Goal: Task Accomplishment & Management: Manage account settings

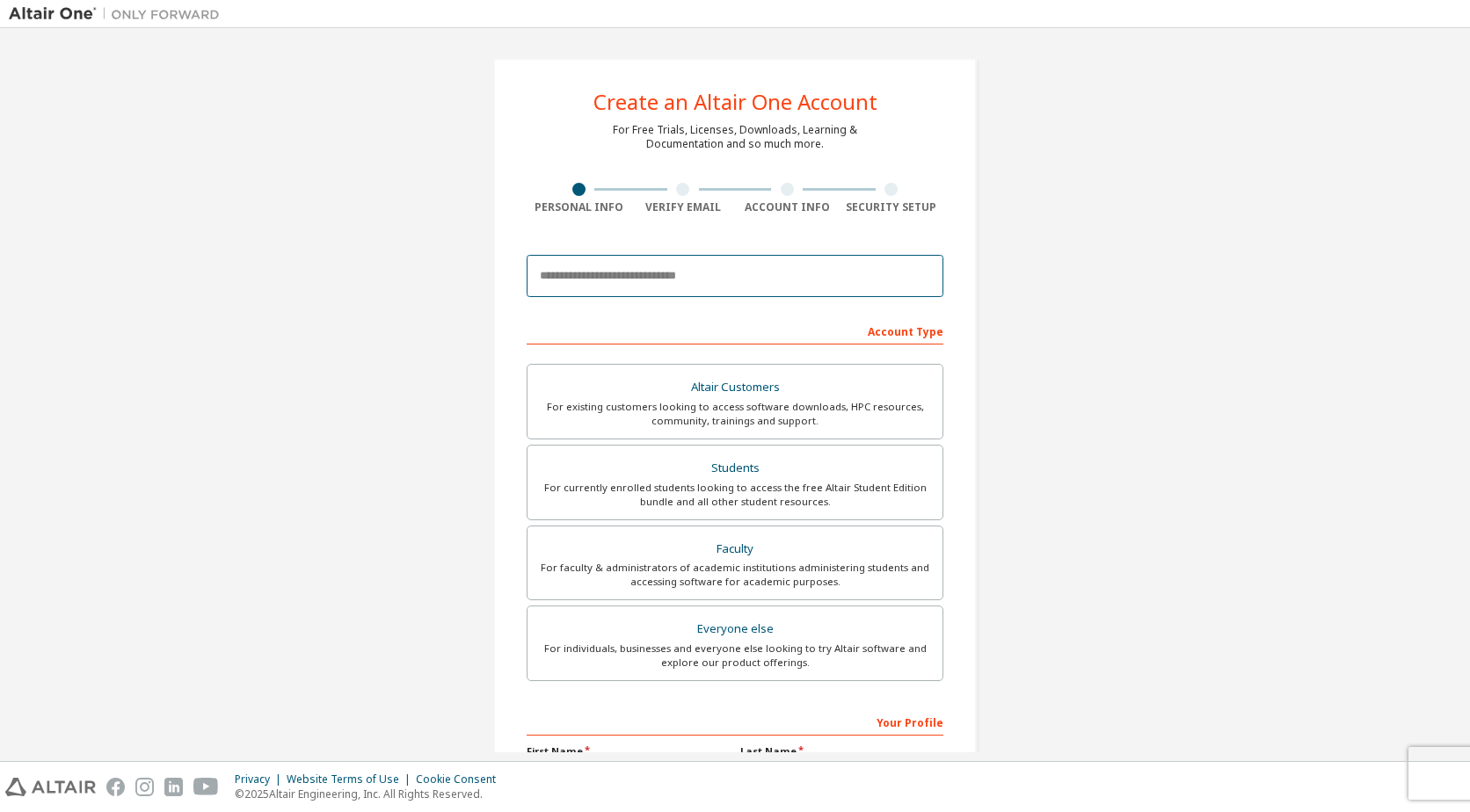
click at [811, 268] on input "email" at bounding box center [735, 276] width 417 height 42
type input "**********"
type input "********"
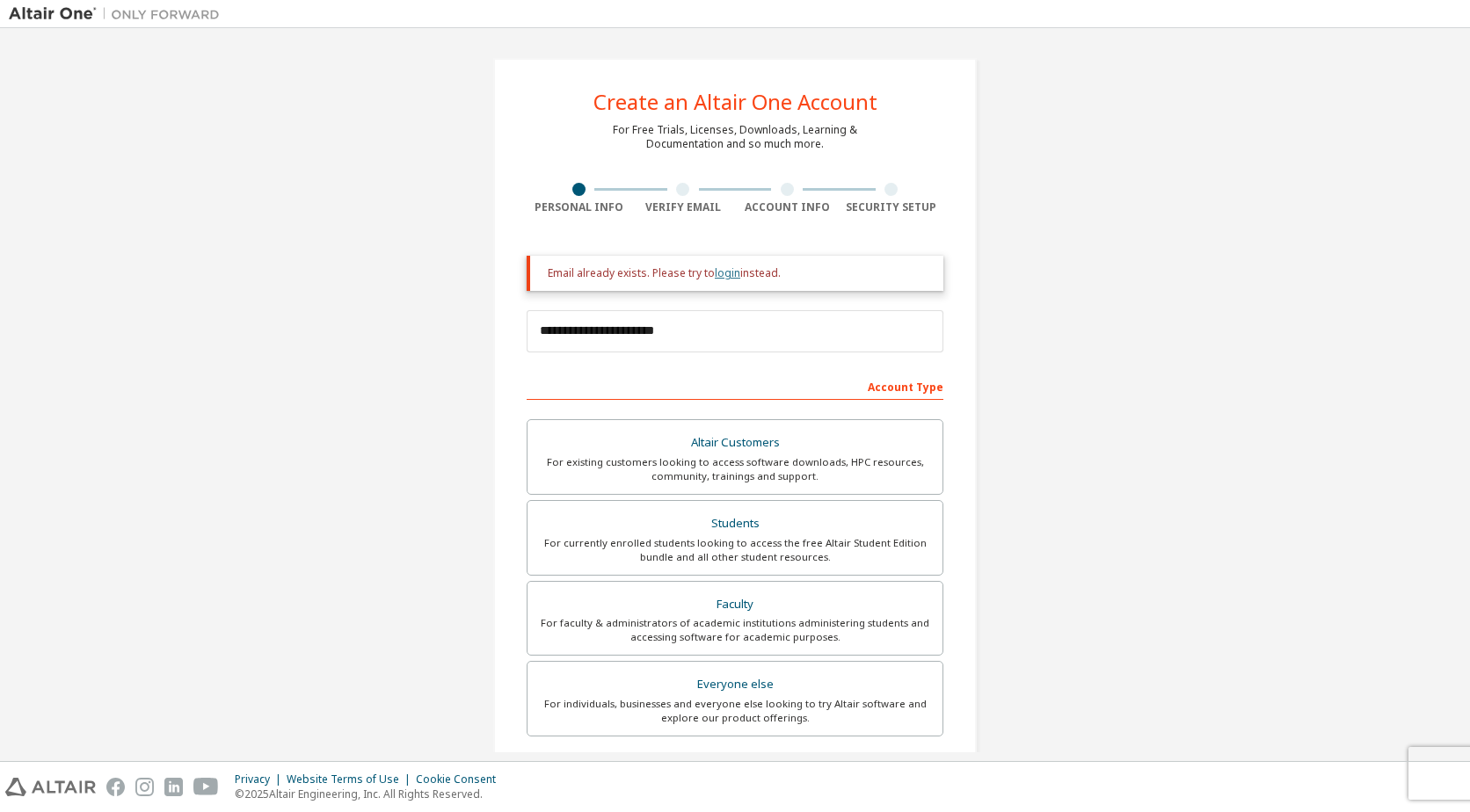
click at [730, 274] on link "login" at bounding box center [728, 273] width 26 height 15
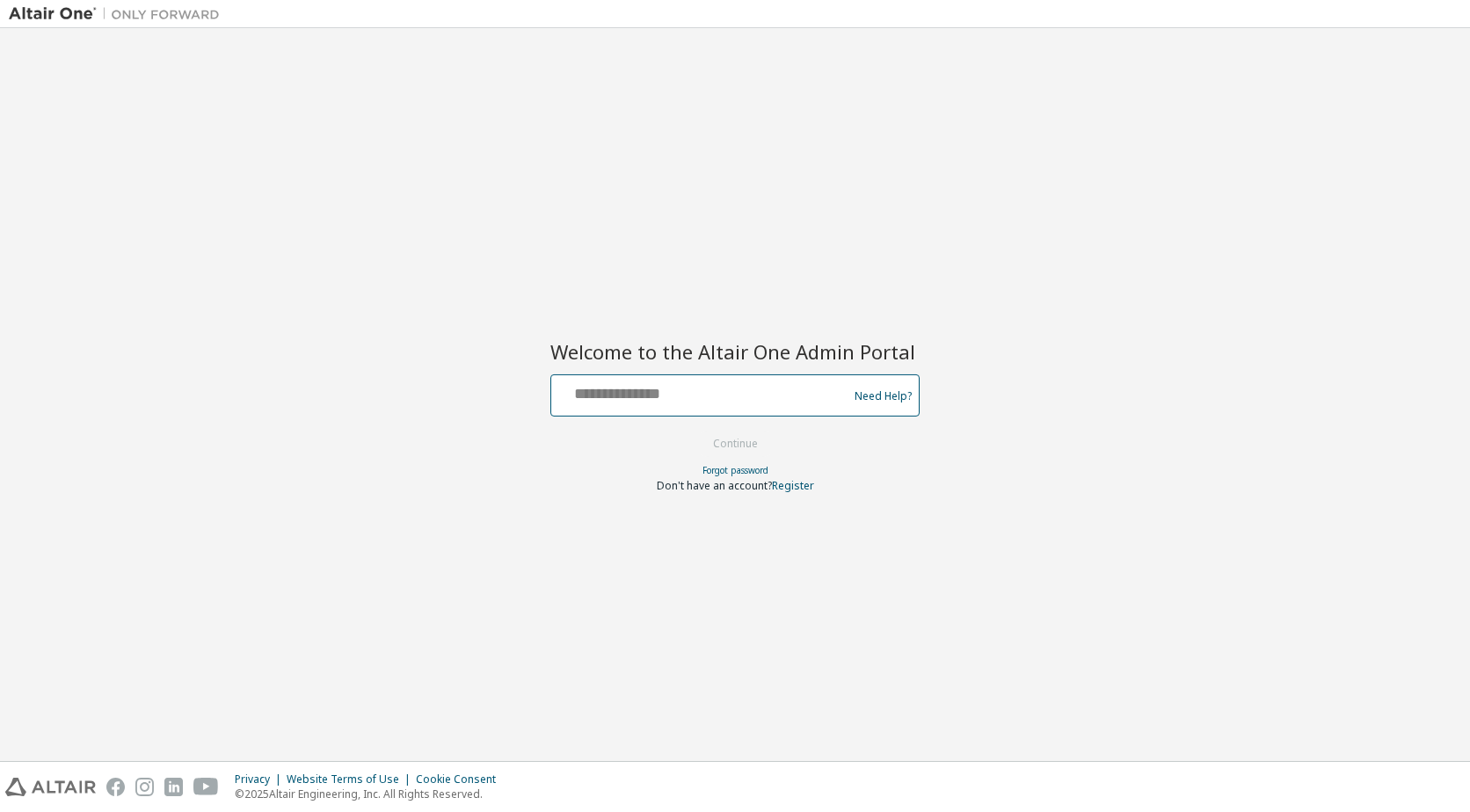
click at [750, 398] on input "text" at bounding box center [701, 392] width 287 height 26
type input "**********"
click at [721, 449] on button "Continue" at bounding box center [735, 444] width 82 height 27
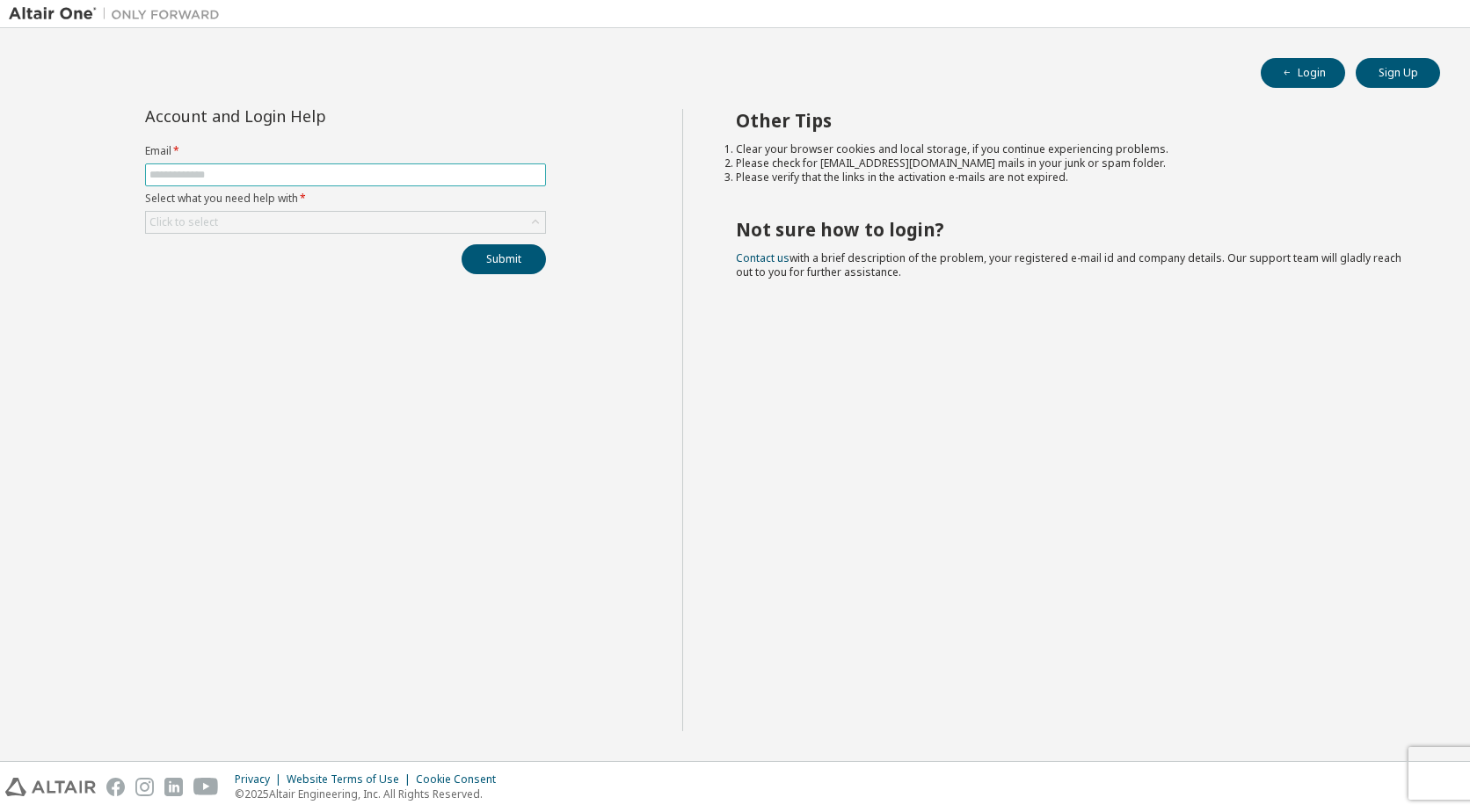
click at [269, 170] on input "text" at bounding box center [345, 175] width 392 height 14
type input "**********"
click at [282, 227] on div "Click to select" at bounding box center [346, 221] width 399 height 21
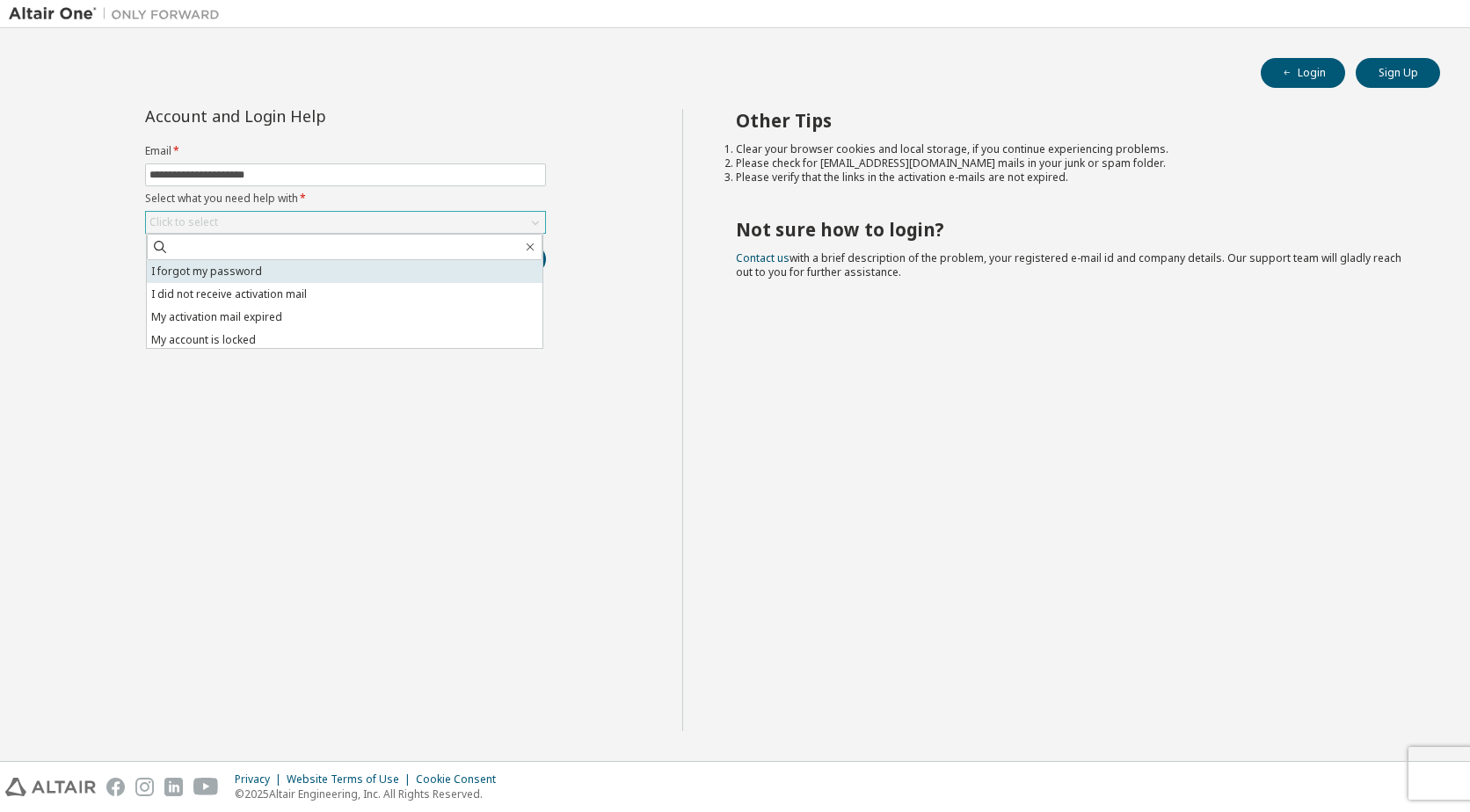
click at [240, 276] on li "I forgot my password" at bounding box center [345, 271] width 396 height 23
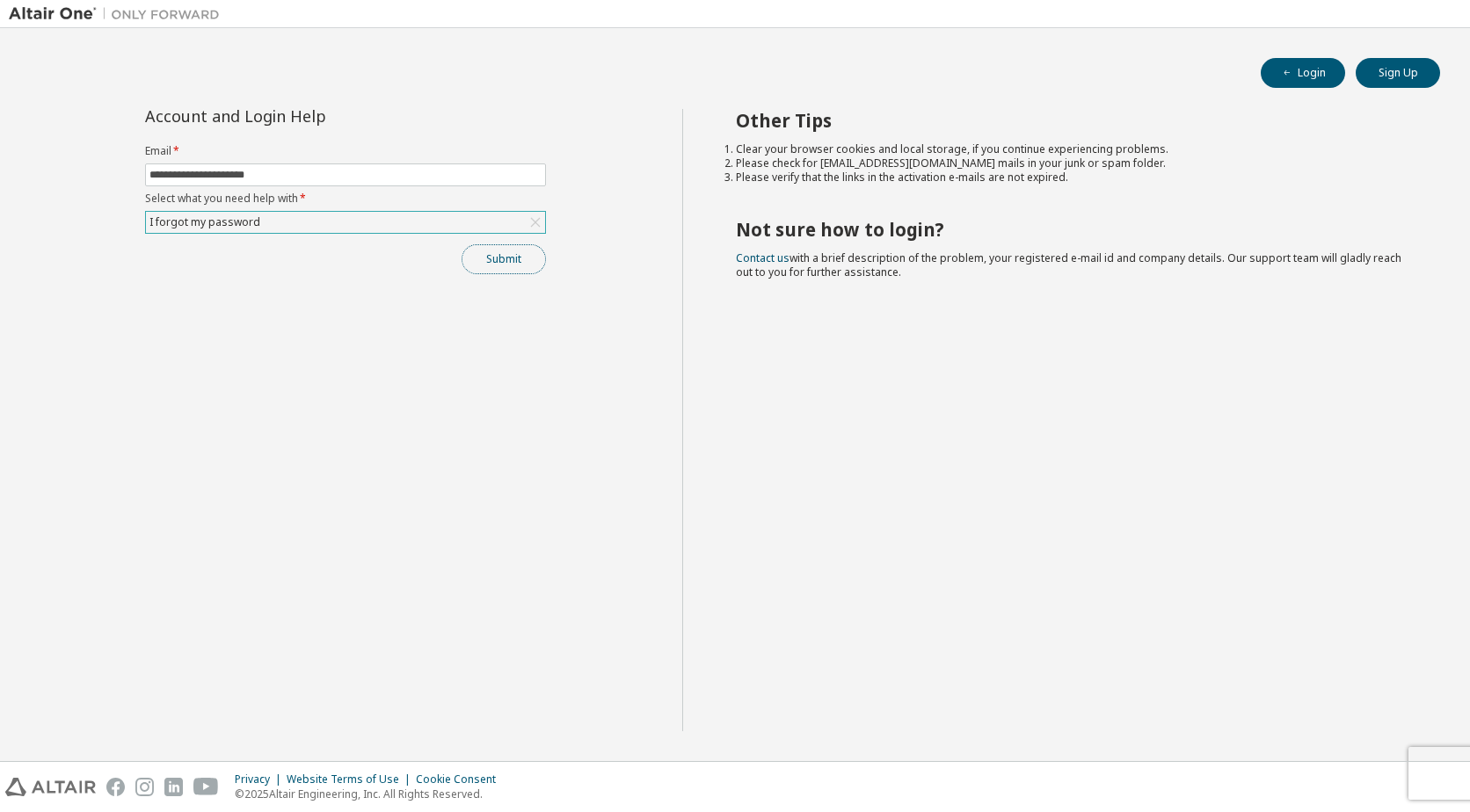
click at [488, 254] on button "Submit" at bounding box center [503, 259] width 84 height 30
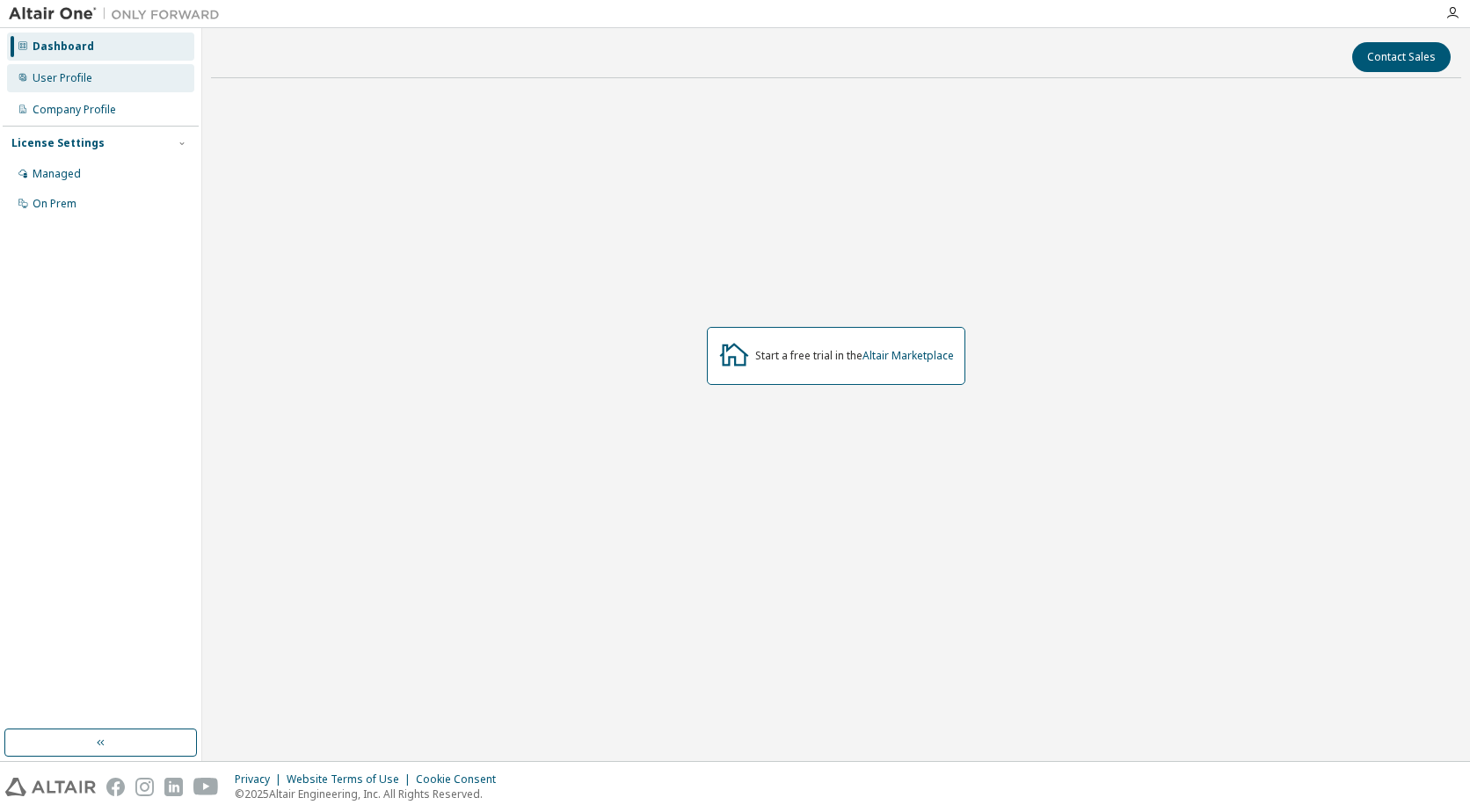
click at [44, 78] on div "User Profile" at bounding box center [62, 78] width 60 height 14
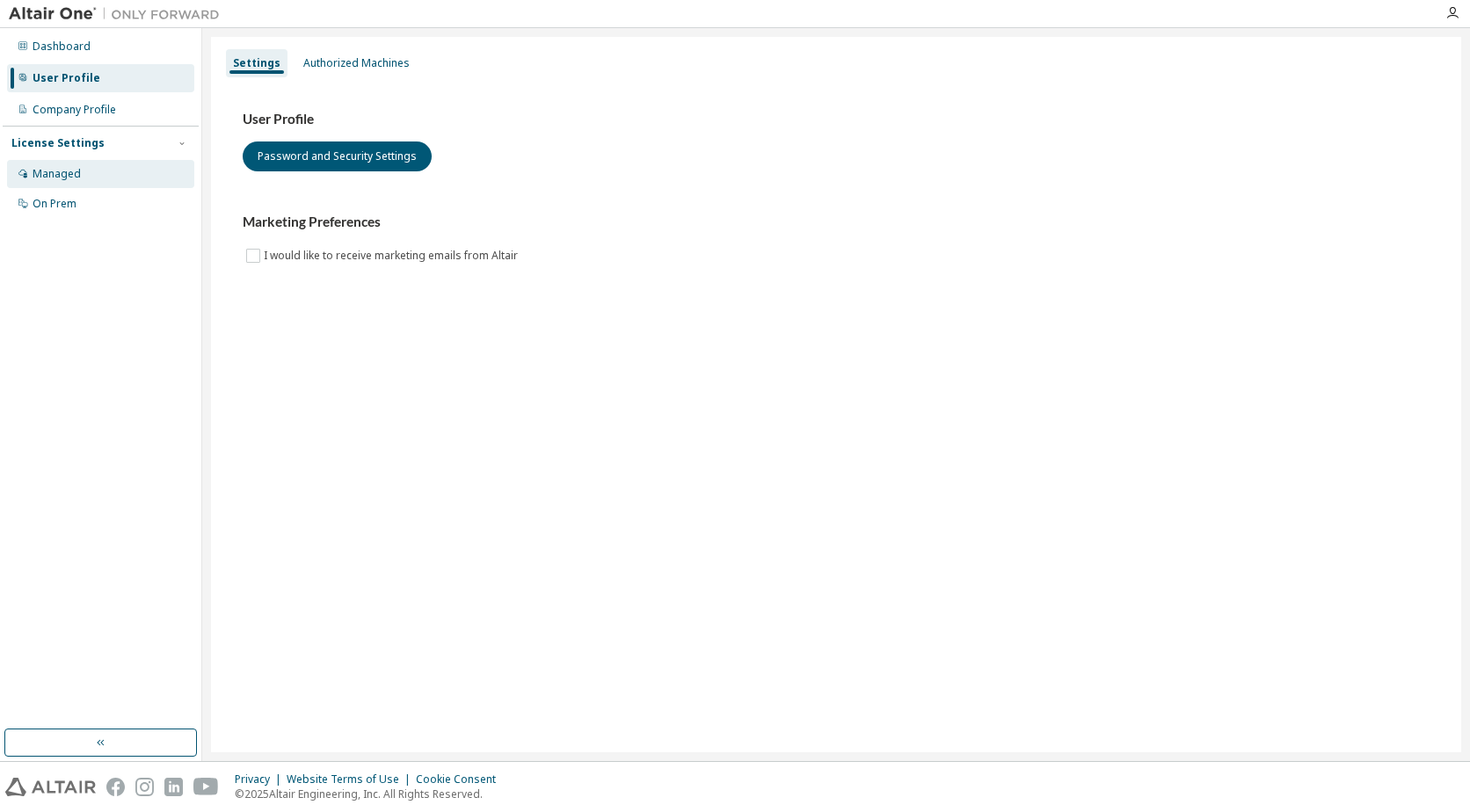
click at [66, 177] on div "Managed" at bounding box center [56, 174] width 48 height 14
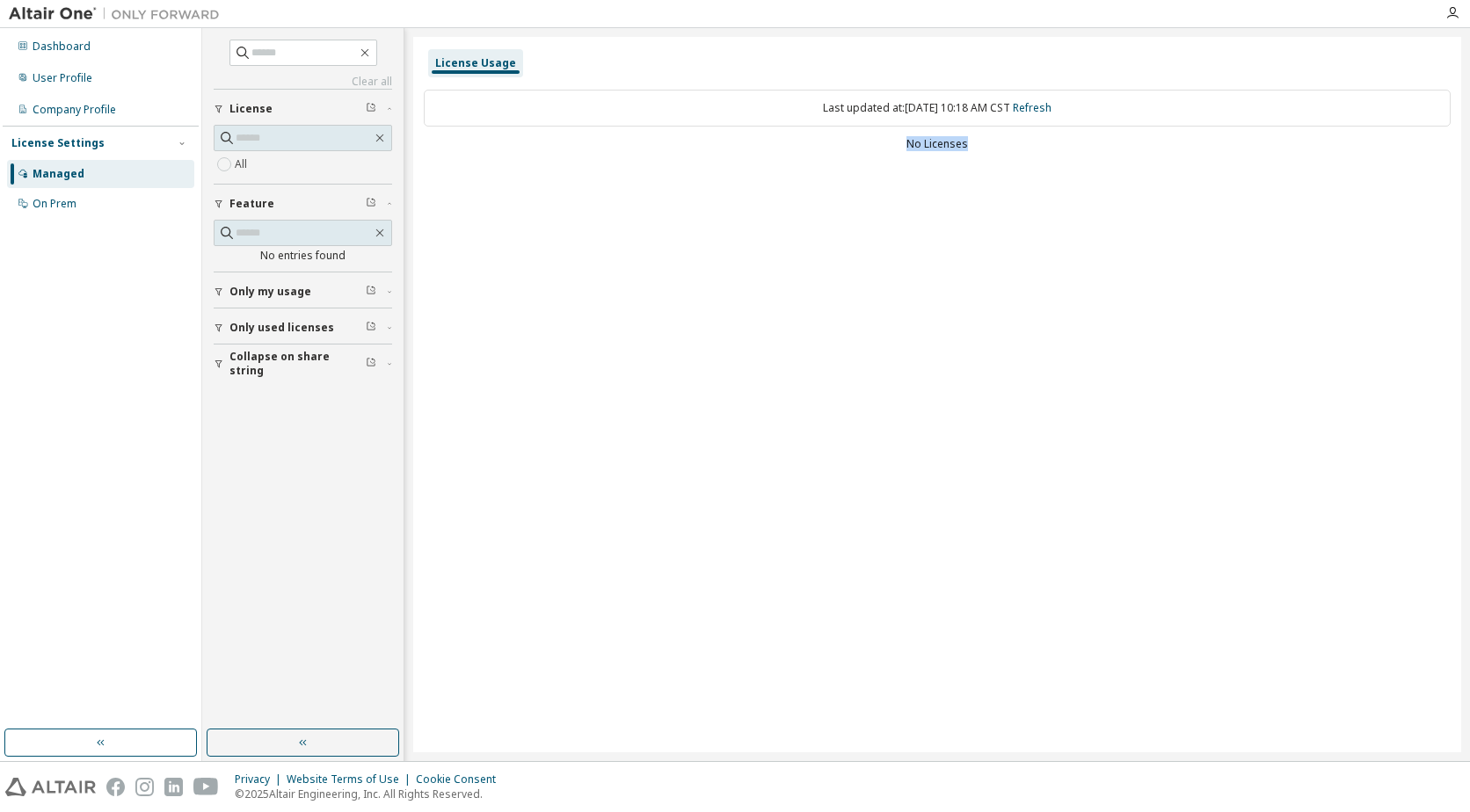
drag, startPoint x: 870, startPoint y: 158, endPoint x: 989, endPoint y: 141, distance: 120.2
click at [989, 141] on div "Last updated at: [DATE] 10:18 AM CST Refresh No Licenses" at bounding box center [938, 122] width 1027 height 86
click at [1008, 165] on div "License Usage Last updated at: [DATE] 10:18 AM CST Refresh No Licenses" at bounding box center [937, 394] width 1048 height 715
click at [291, 330] on span "Only used licenses" at bounding box center [282, 328] width 105 height 14
click at [299, 299] on button "Only my usage" at bounding box center [302, 291] width 179 height 39
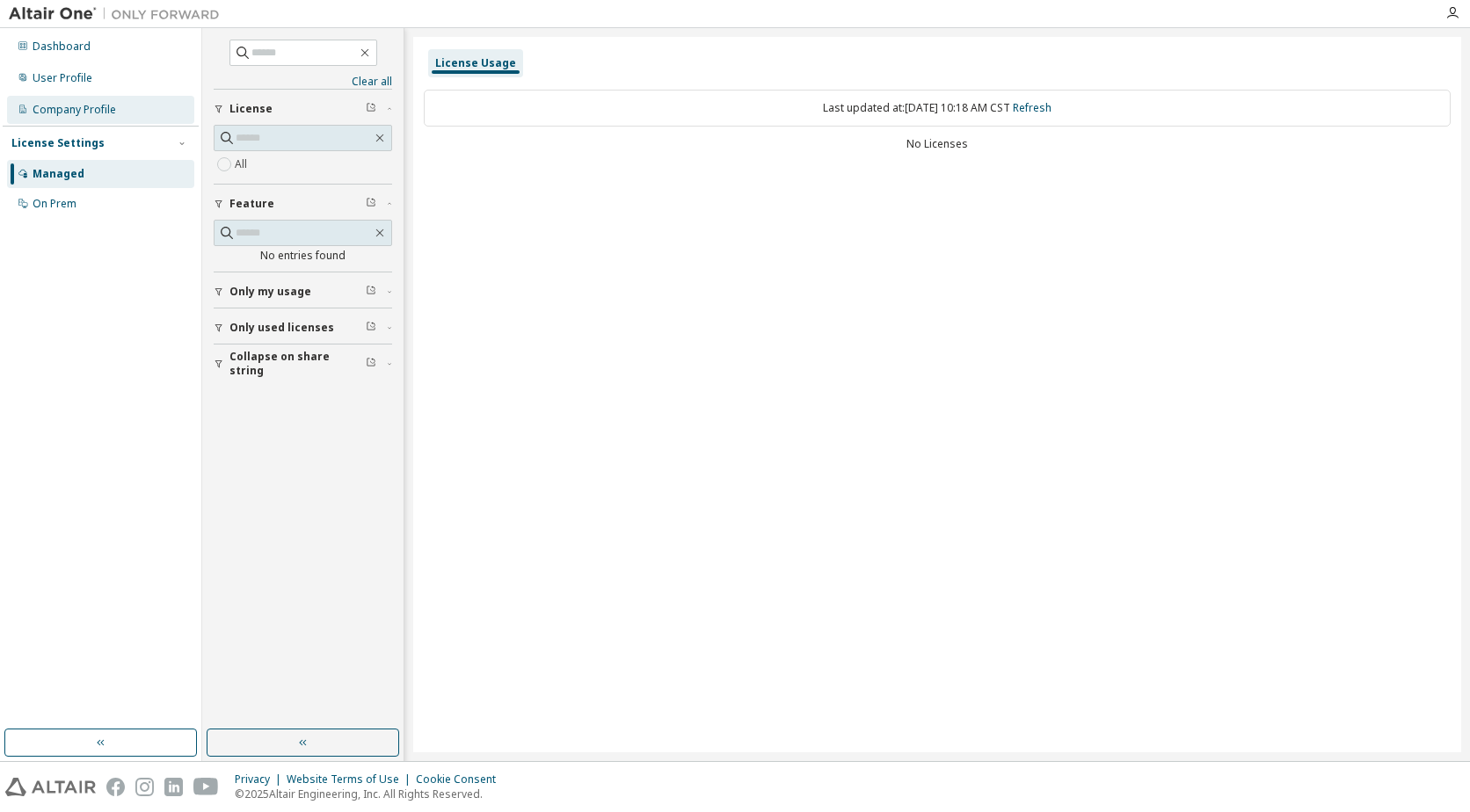
click at [68, 116] on div "Company Profile" at bounding box center [74, 110] width 84 height 14
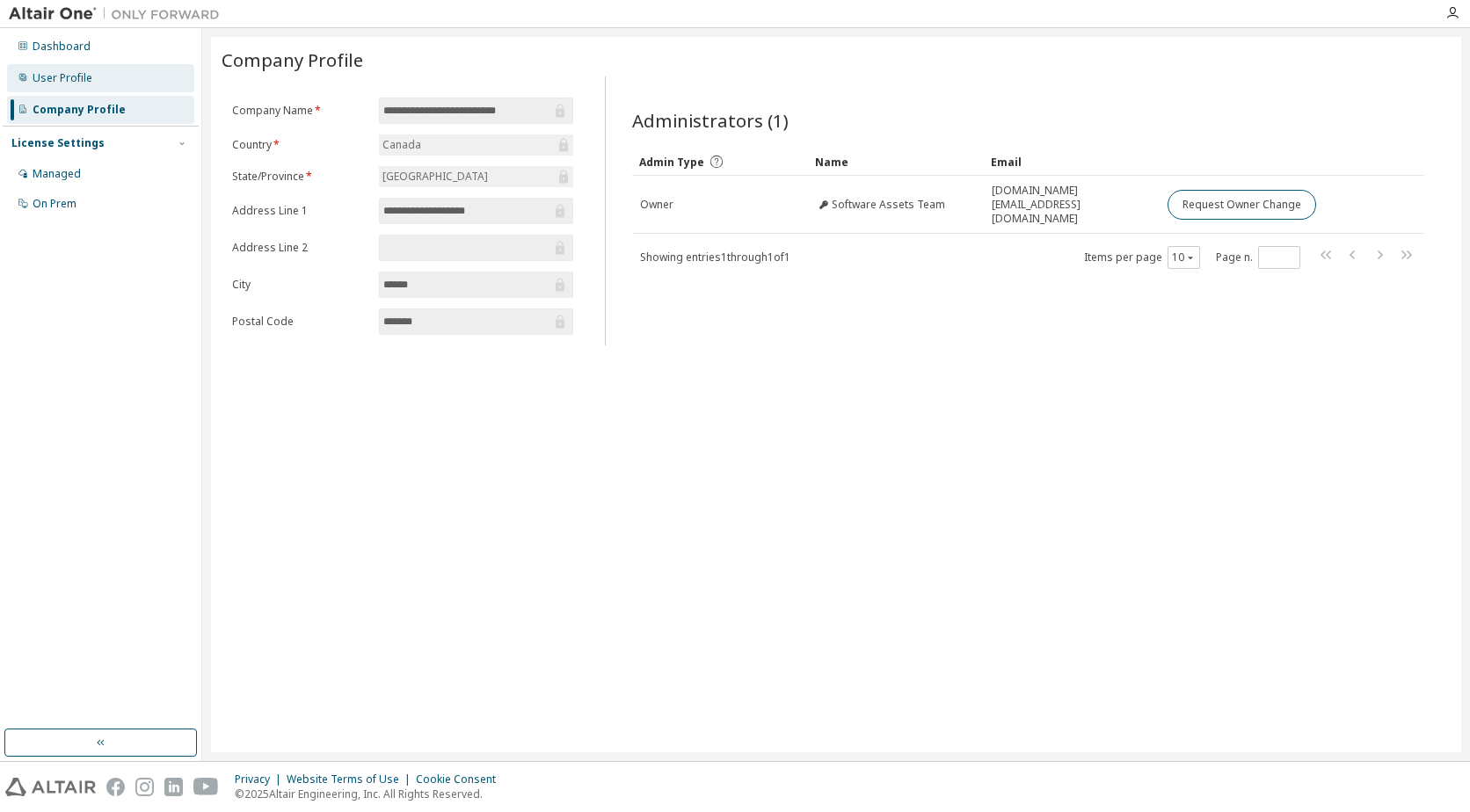
click at [70, 68] on div "User Profile" at bounding box center [101, 78] width 188 height 28
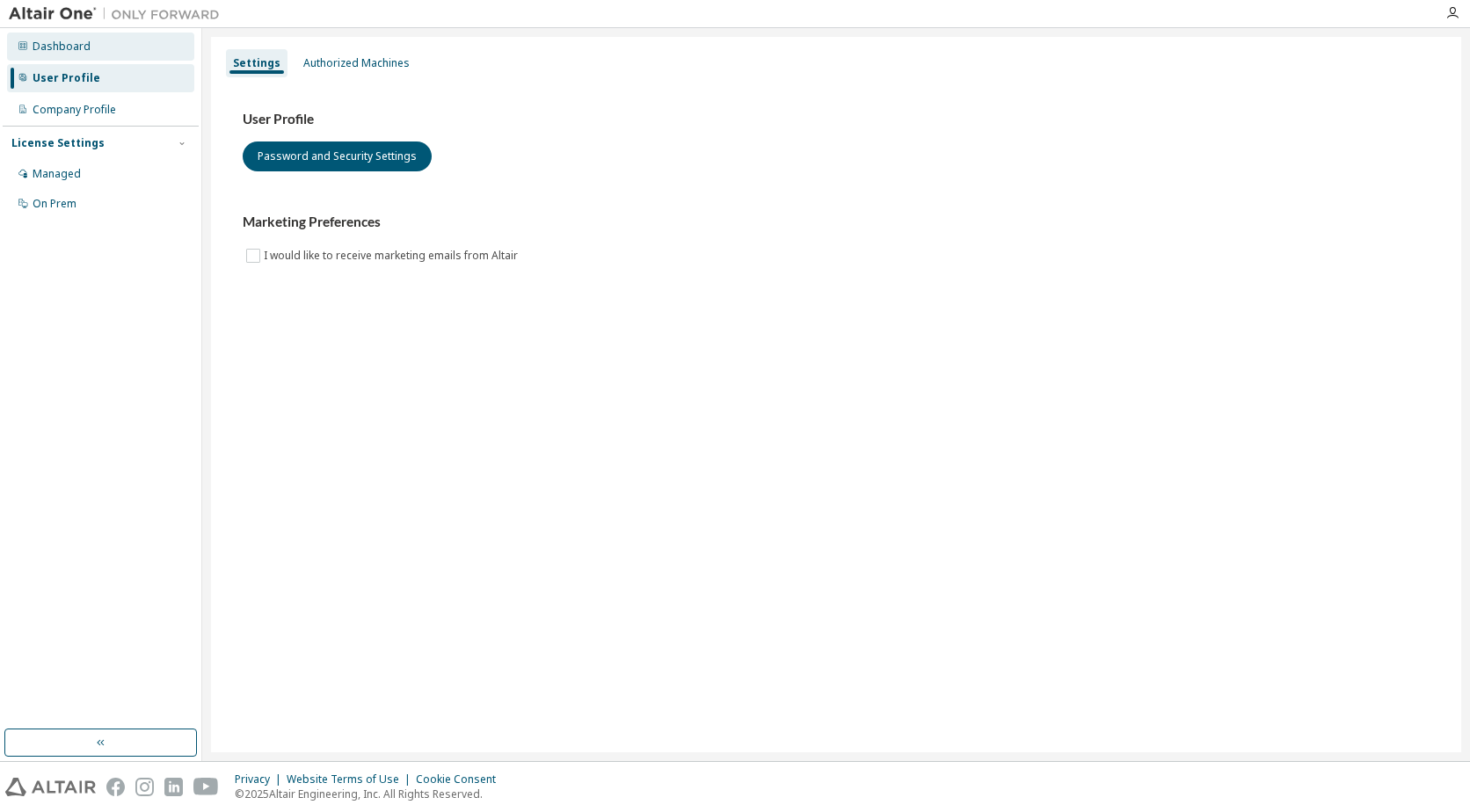
click at [83, 52] on div "Dashboard" at bounding box center [61, 46] width 58 height 14
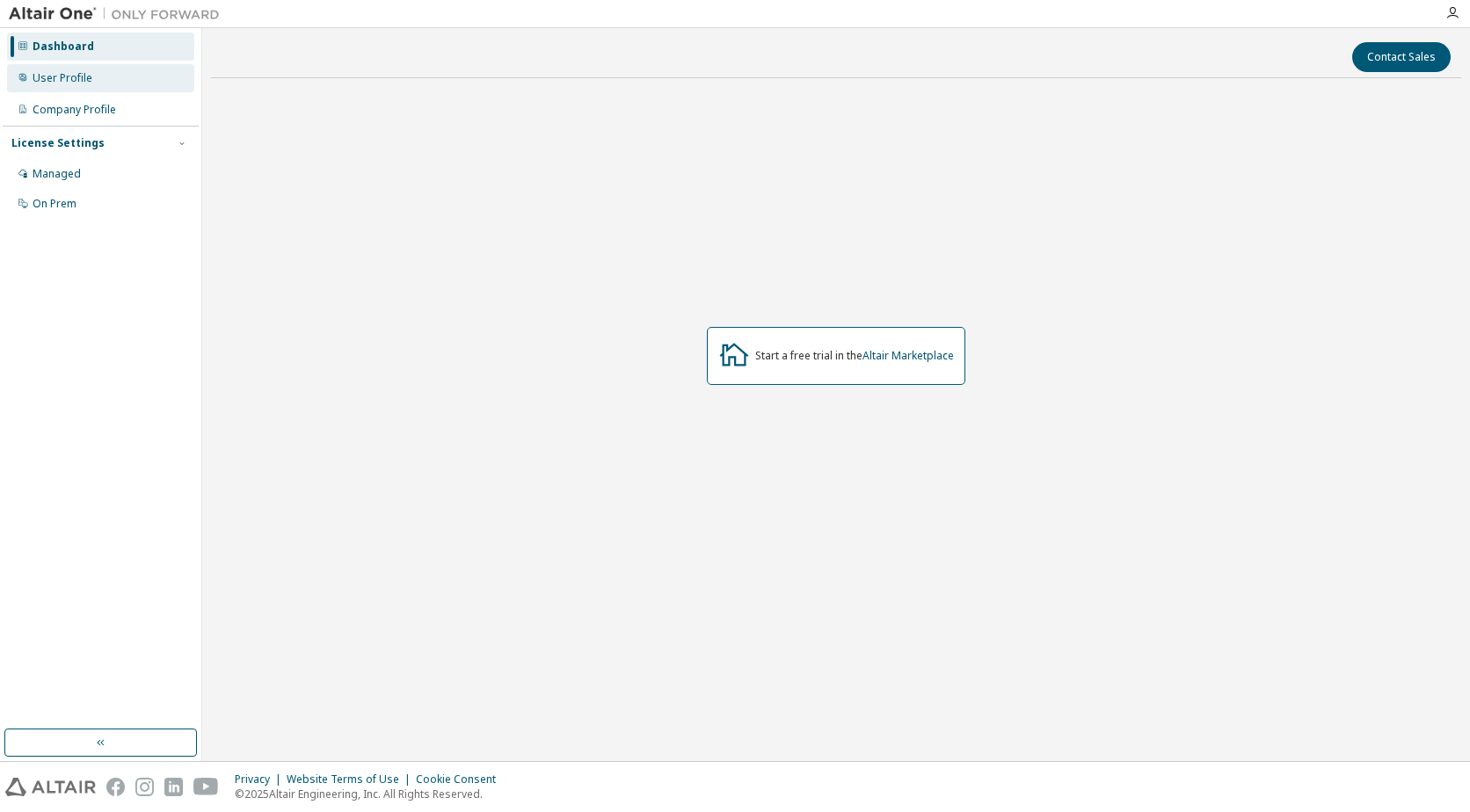
click at [65, 73] on div "User Profile" at bounding box center [62, 78] width 60 height 14
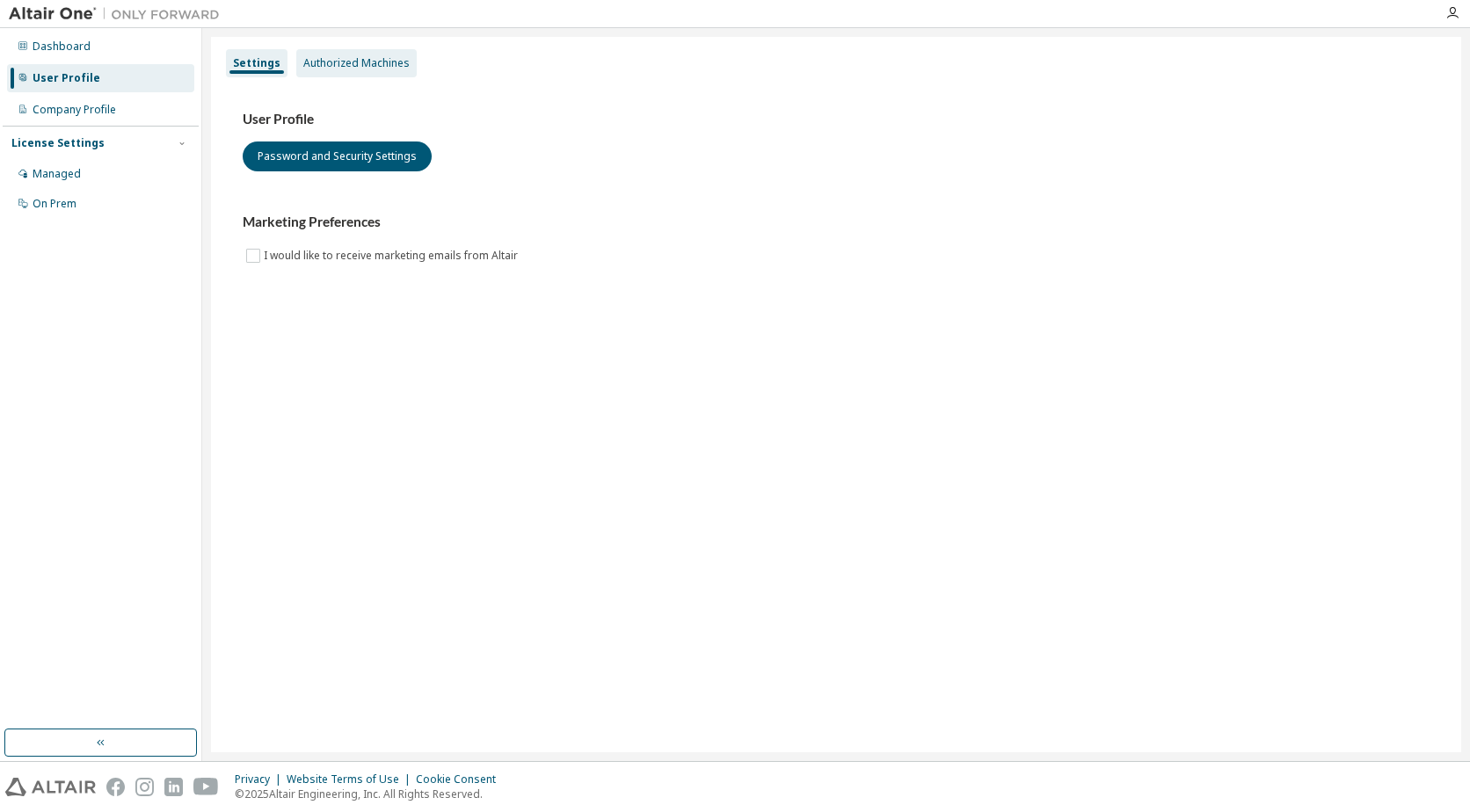
click at [339, 62] on div "Authorized Machines" at bounding box center [357, 63] width 107 height 14
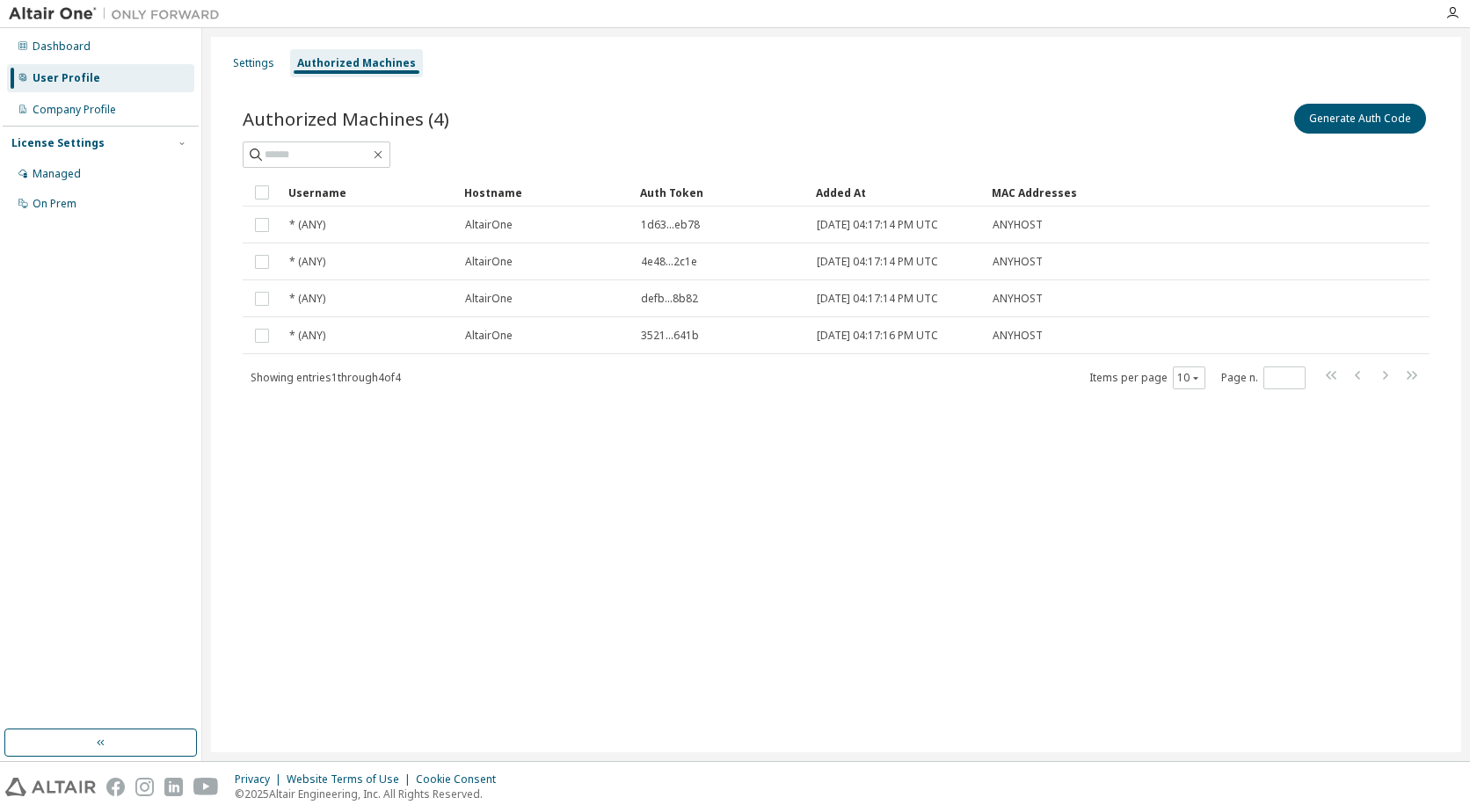
click at [681, 451] on div "Settings Authorized Machines Authorized Machines (4) Generate Auth Code Clear L…" at bounding box center [837, 394] width 1251 height 715
click at [244, 58] on div "Settings" at bounding box center [254, 63] width 41 height 14
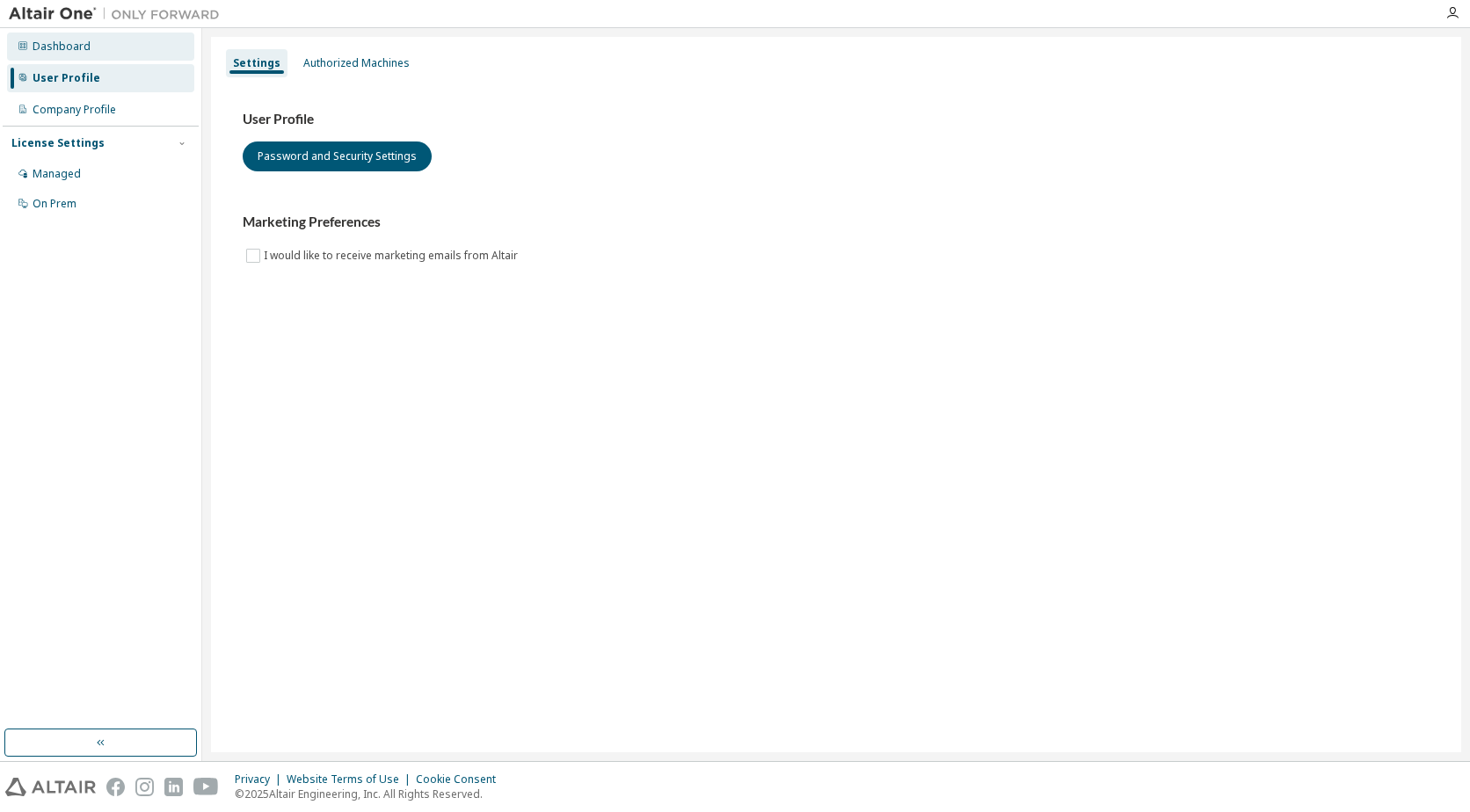
click at [60, 53] on div "Dashboard" at bounding box center [101, 46] width 188 height 28
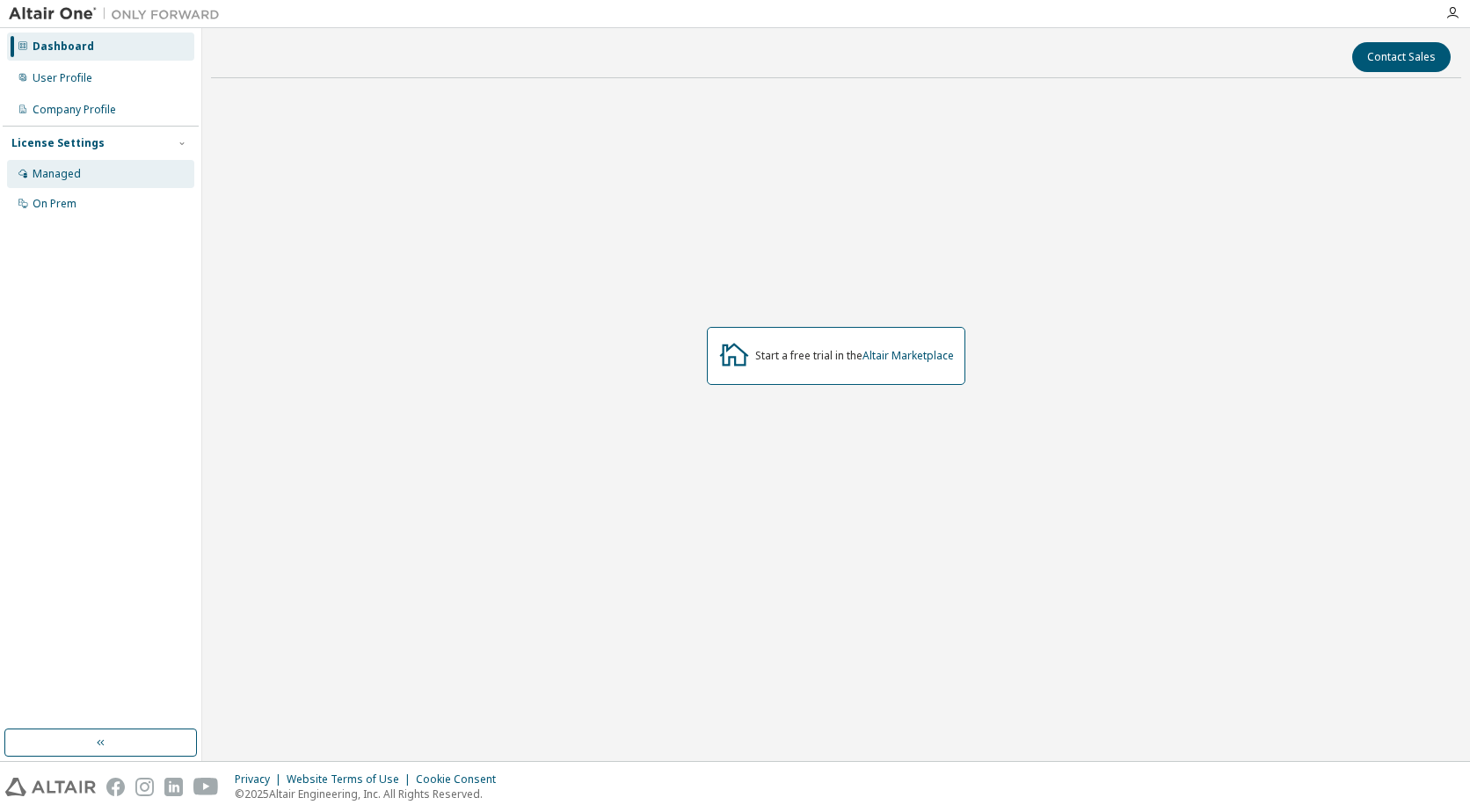
click at [67, 176] on div "Managed" at bounding box center [56, 174] width 48 height 14
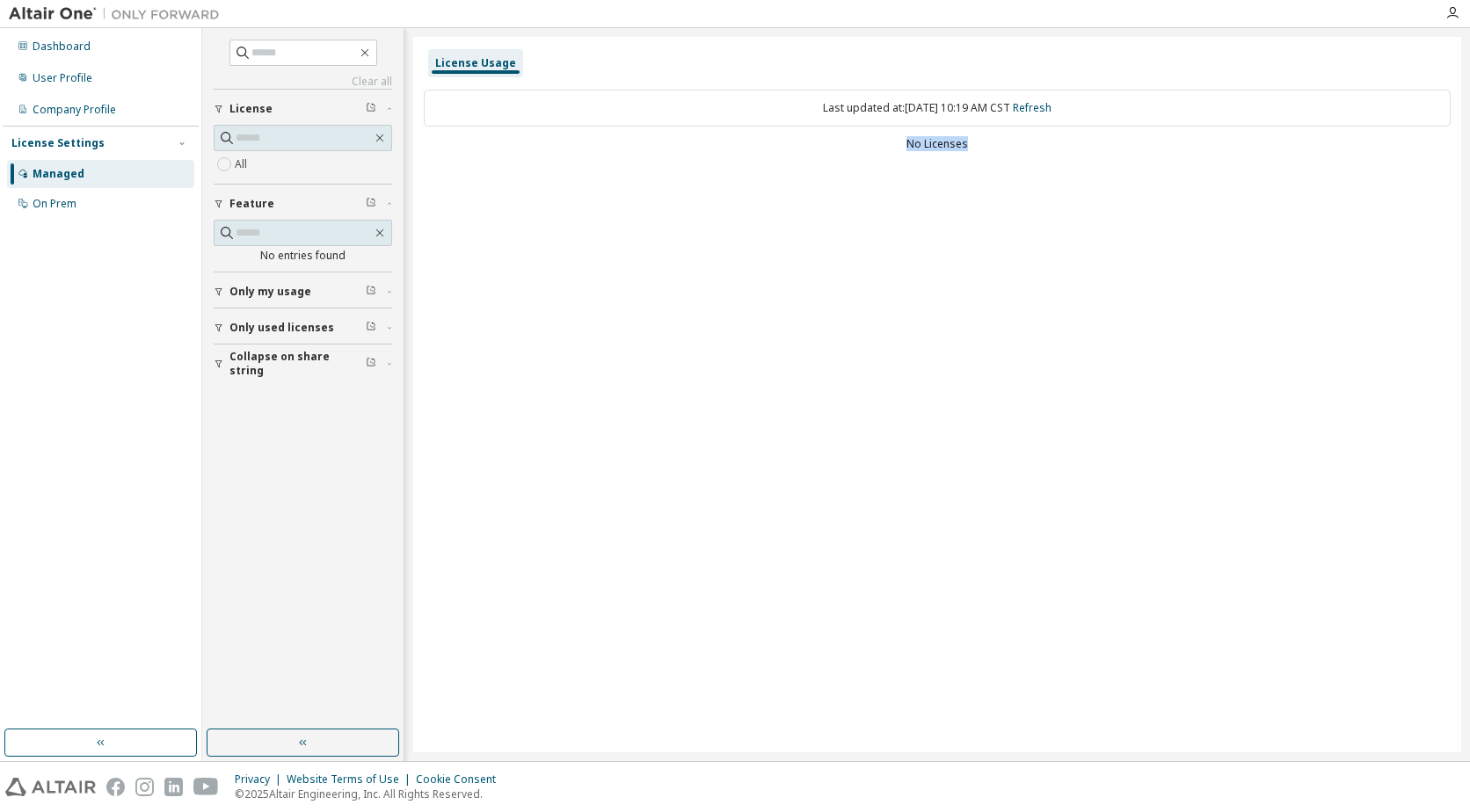
drag, startPoint x: 907, startPoint y: 141, endPoint x: 976, endPoint y: 142, distance: 69.0
click at [976, 142] on div "No Licenses" at bounding box center [938, 144] width 1027 height 14
drag, startPoint x: 976, startPoint y: 142, endPoint x: 1040, endPoint y: 235, distance: 112.9
click at [1040, 235] on div "License Usage Last updated at: [DATE] 10:19 AM CST Refresh No Licenses" at bounding box center [937, 394] width 1048 height 715
click at [120, 307] on div "Dashboard User Profile Company Profile License Settings Managed On Prem" at bounding box center [101, 378] width 196 height 696
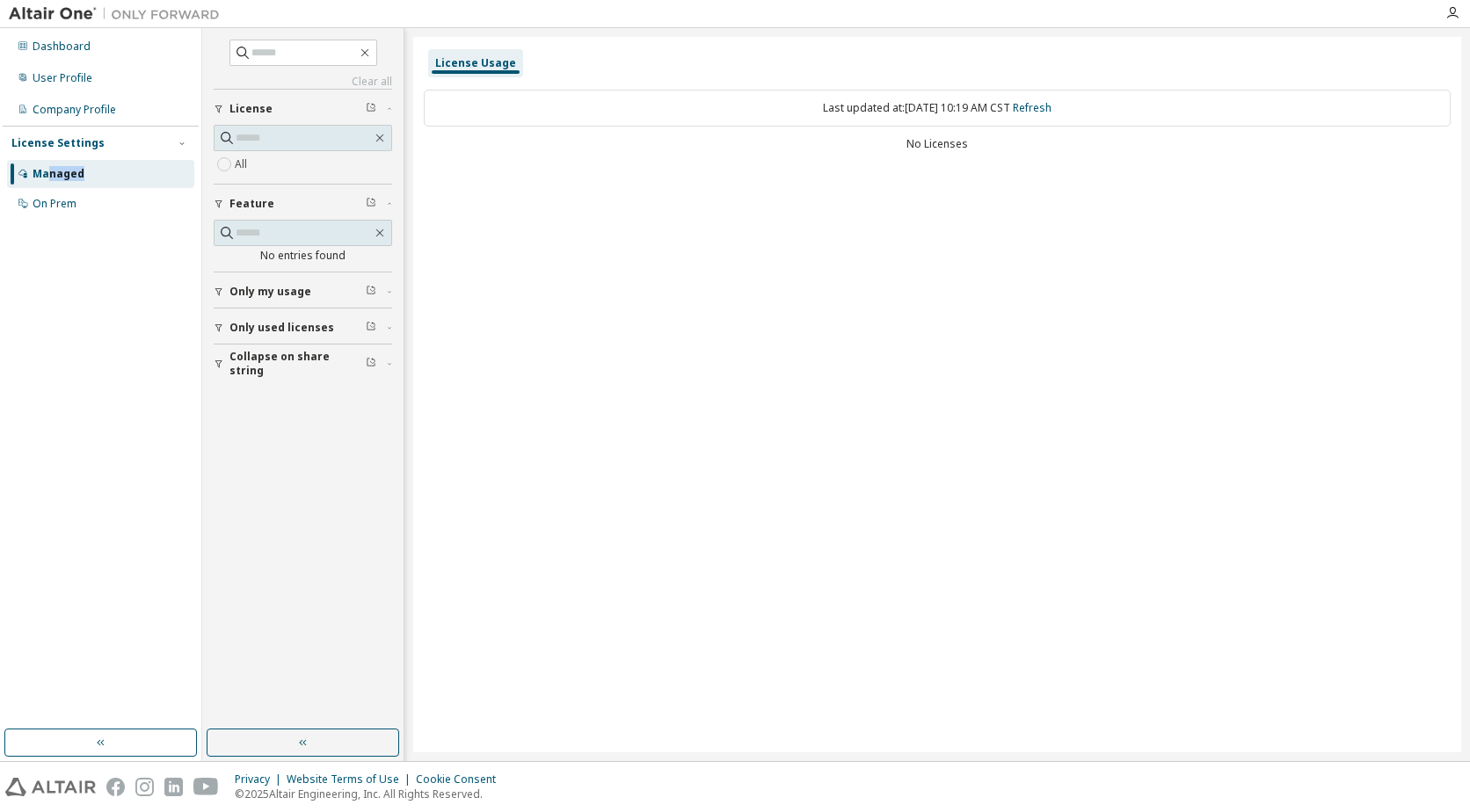
drag, startPoint x: 154, startPoint y: 148, endPoint x: 46, endPoint y: 176, distance: 111.6
click at [46, 176] on div "Managed" at bounding box center [58, 174] width 52 height 14
click at [58, 142] on div "License Settings" at bounding box center [58, 143] width 93 height 14
drag, startPoint x: 42, startPoint y: 144, endPoint x: 52, endPoint y: 123, distance: 23.3
click at [58, 142] on div "License Settings" at bounding box center [58, 143] width 93 height 14
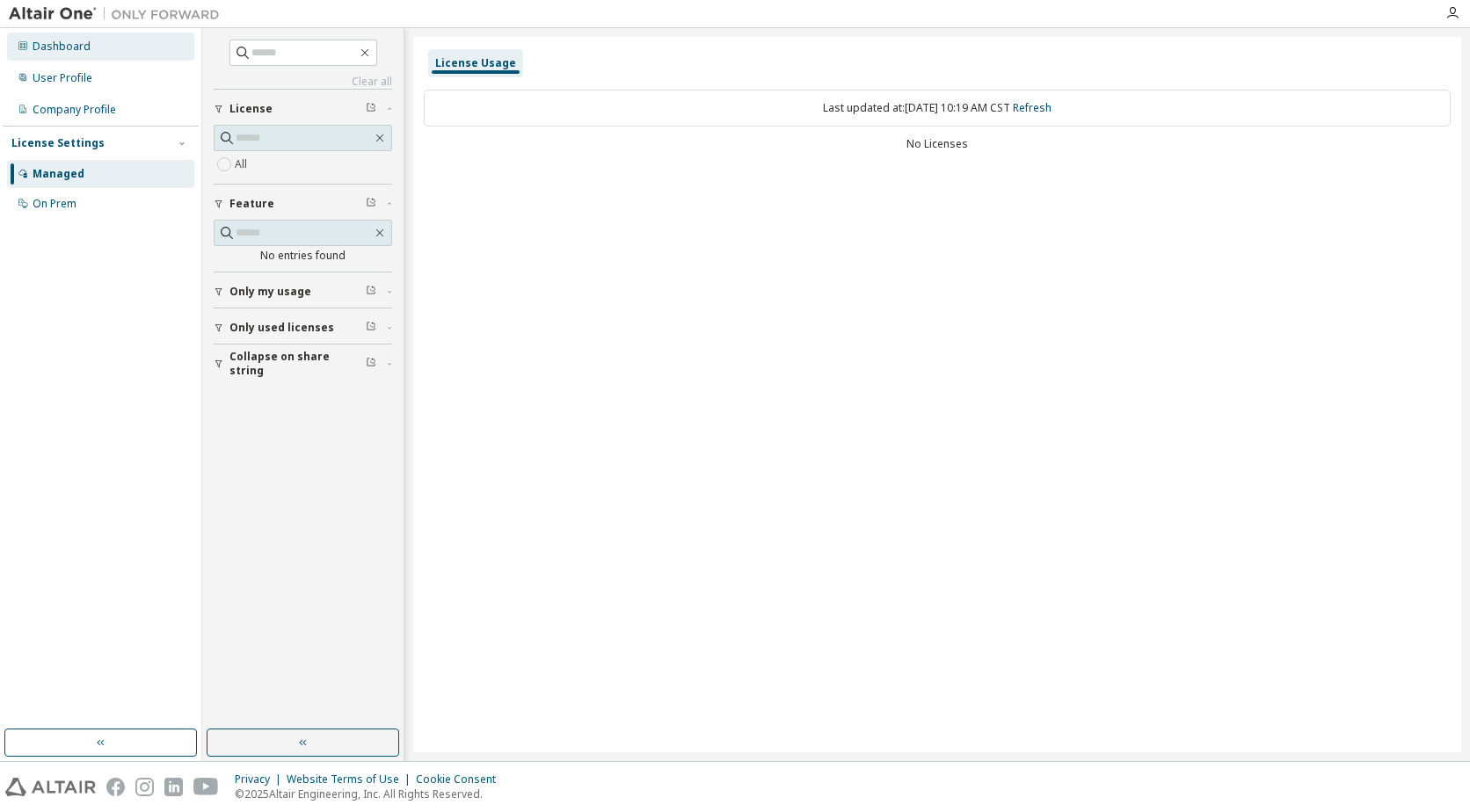
click at [80, 46] on div "Dashboard" at bounding box center [61, 46] width 58 height 14
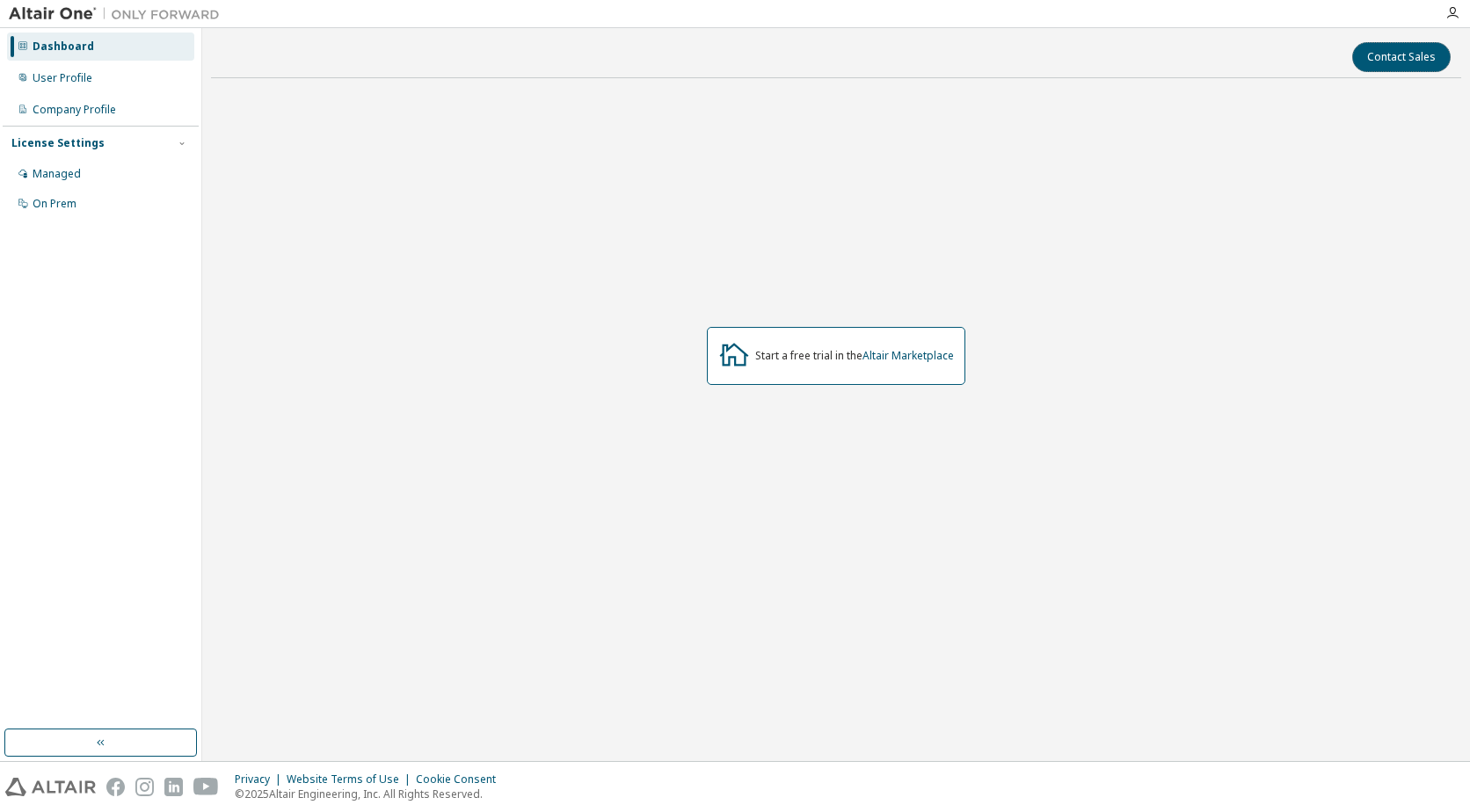
drag, startPoint x: 1409, startPoint y: 60, endPoint x: 1330, endPoint y: 185, distance: 147.9
click at [1330, 185] on div "Contact Sales Start a free trial in the Altair Marketplace" at bounding box center [837, 394] width 1251 height 715
click at [1319, 194] on div "Start a free trial in the Altair Marketplace" at bounding box center [837, 356] width 1251 height 528
click at [426, 202] on div "Start a free trial in the Altair Marketplace" at bounding box center [837, 356] width 1251 height 528
drag, startPoint x: 60, startPoint y: 172, endPoint x: 49, endPoint y: 196, distance: 26.4
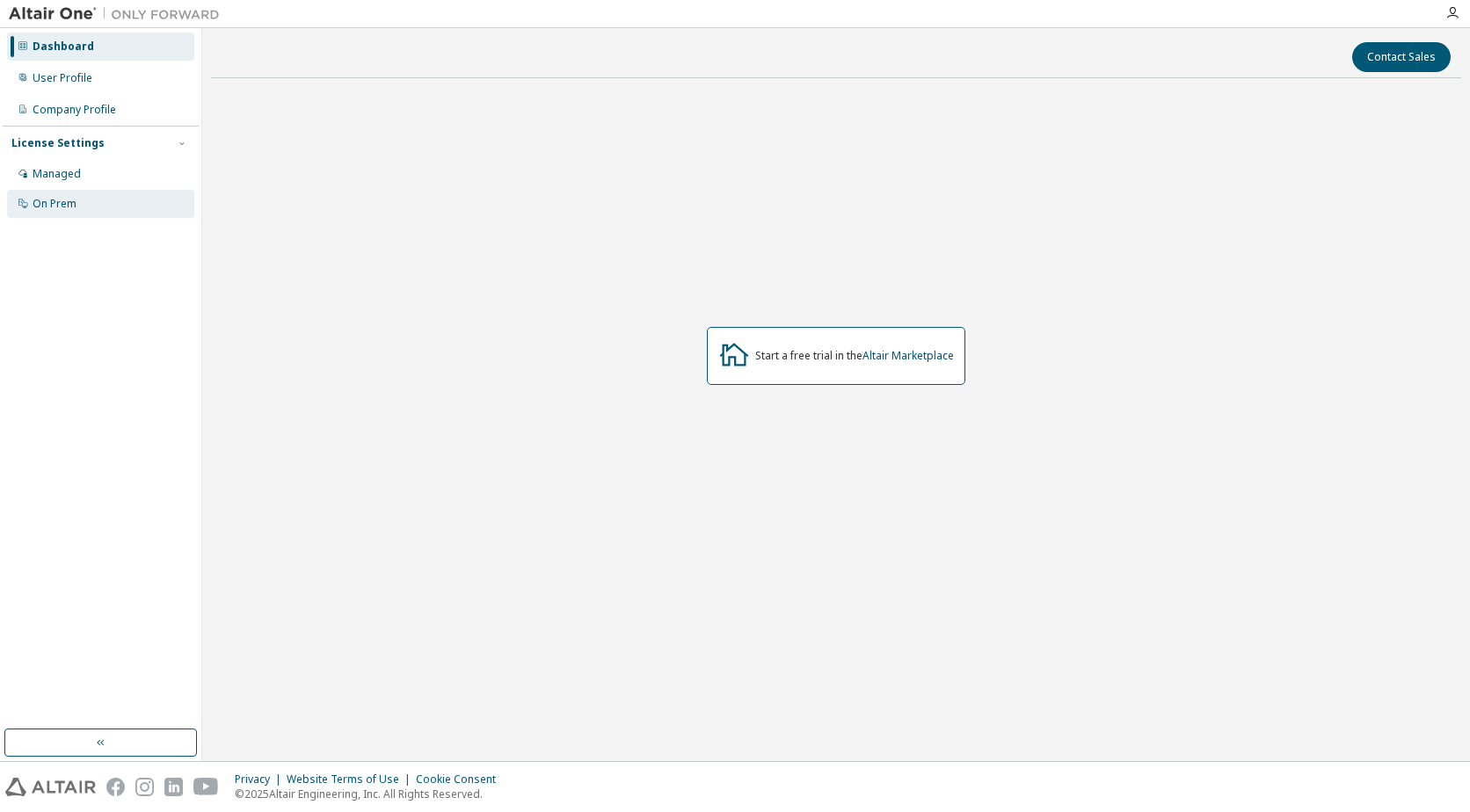
click at [49, 196] on div "Managed On Prem" at bounding box center [101, 189] width 196 height 58
drag, startPoint x: 49, startPoint y: 196, endPoint x: 41, endPoint y: 208, distance: 14.4
click at [41, 208] on div "On Prem" at bounding box center [54, 203] width 44 height 14
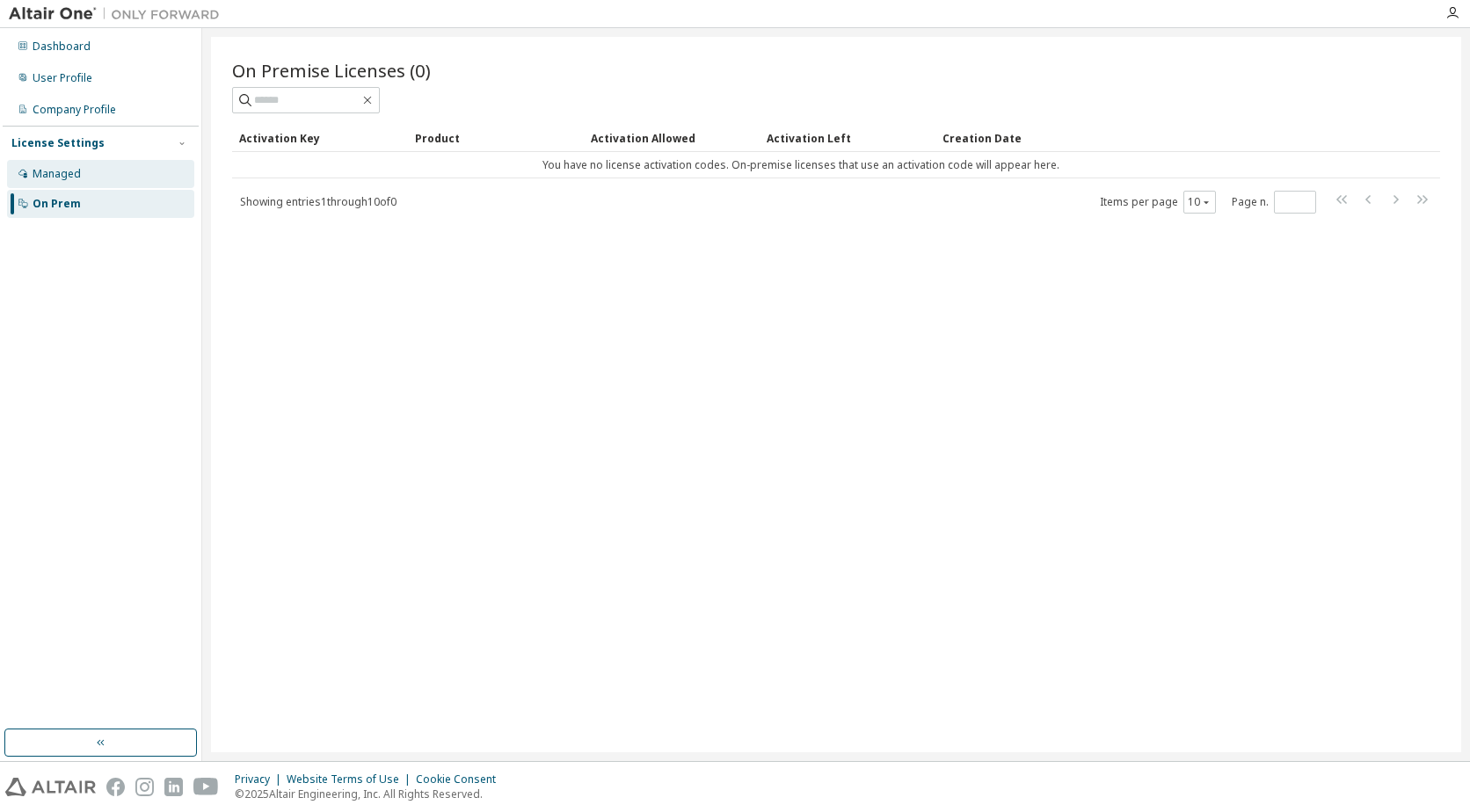
click at [106, 176] on div "Managed" at bounding box center [101, 174] width 188 height 28
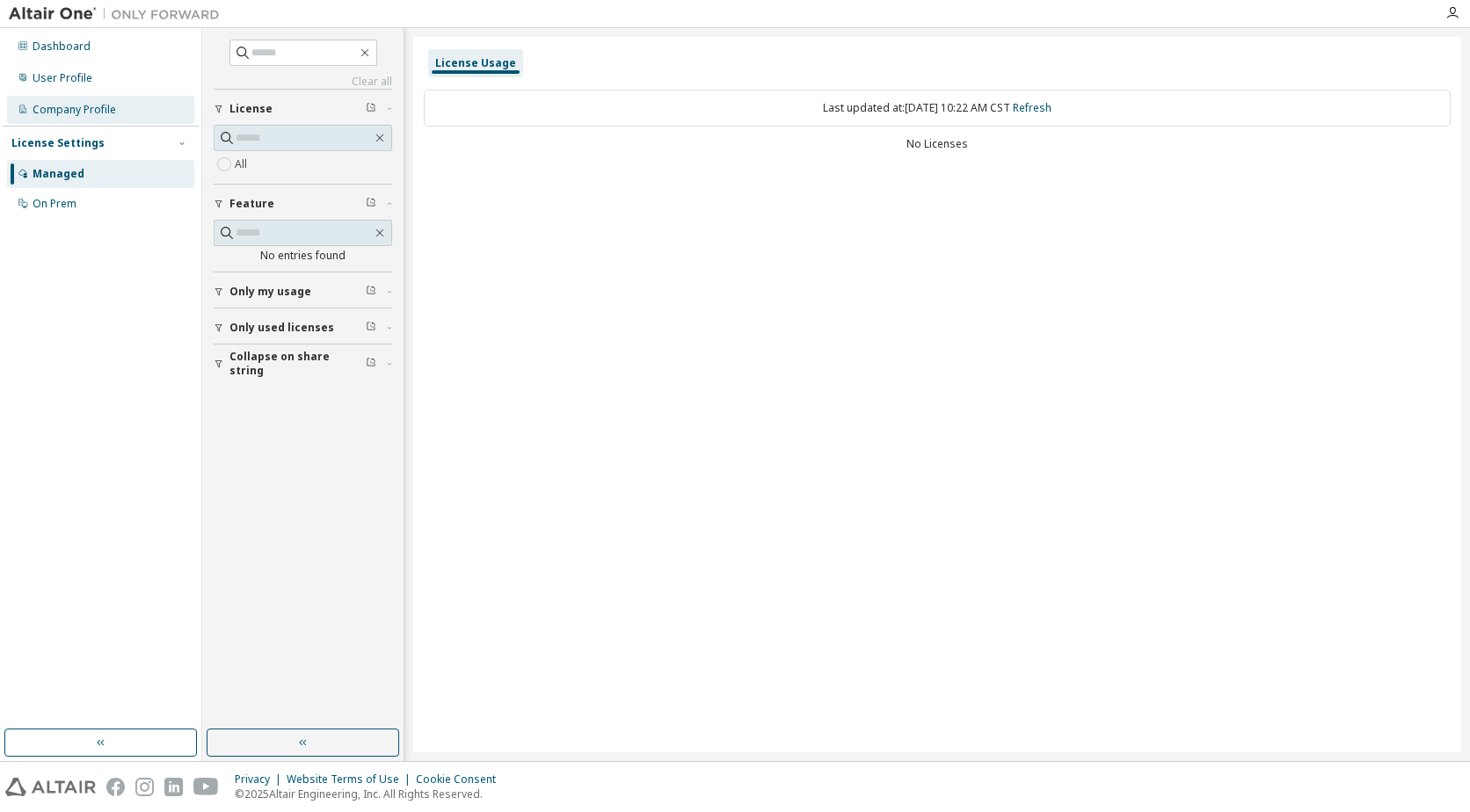
click at [92, 116] on div "Company Profile" at bounding box center [74, 110] width 84 height 14
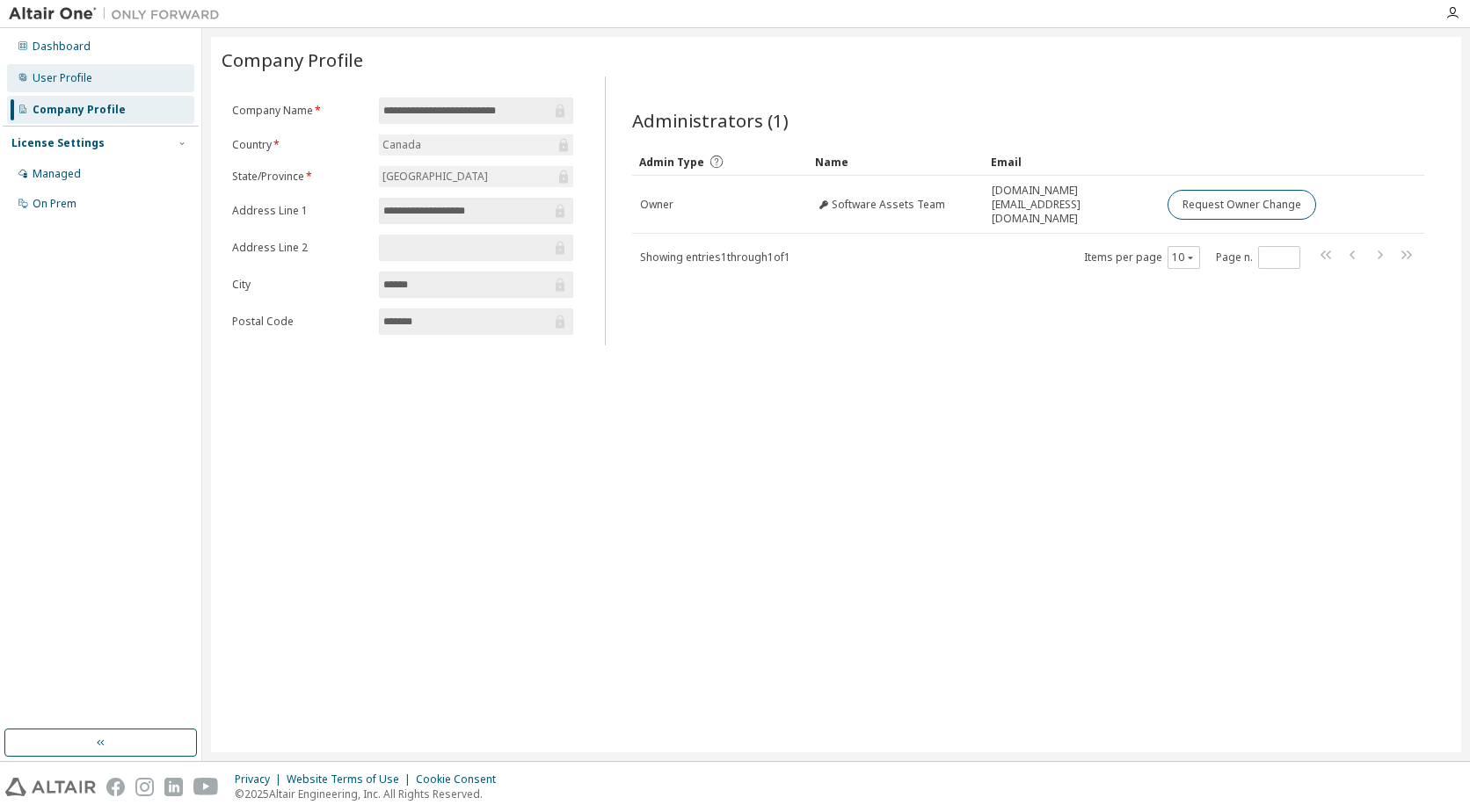
click at [86, 76] on div "User Profile" at bounding box center [62, 78] width 60 height 14
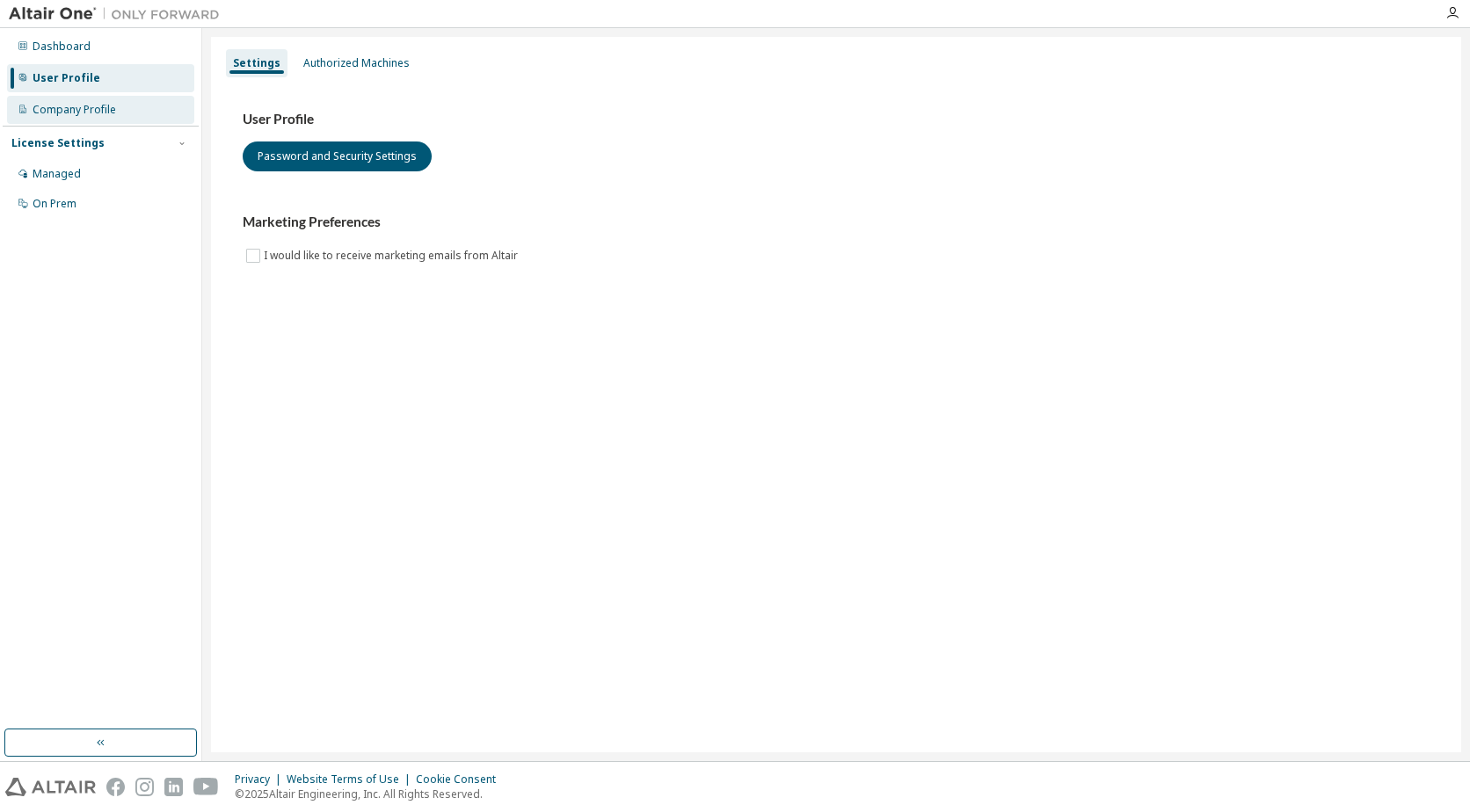
click at [75, 108] on div "Company Profile" at bounding box center [74, 110] width 84 height 14
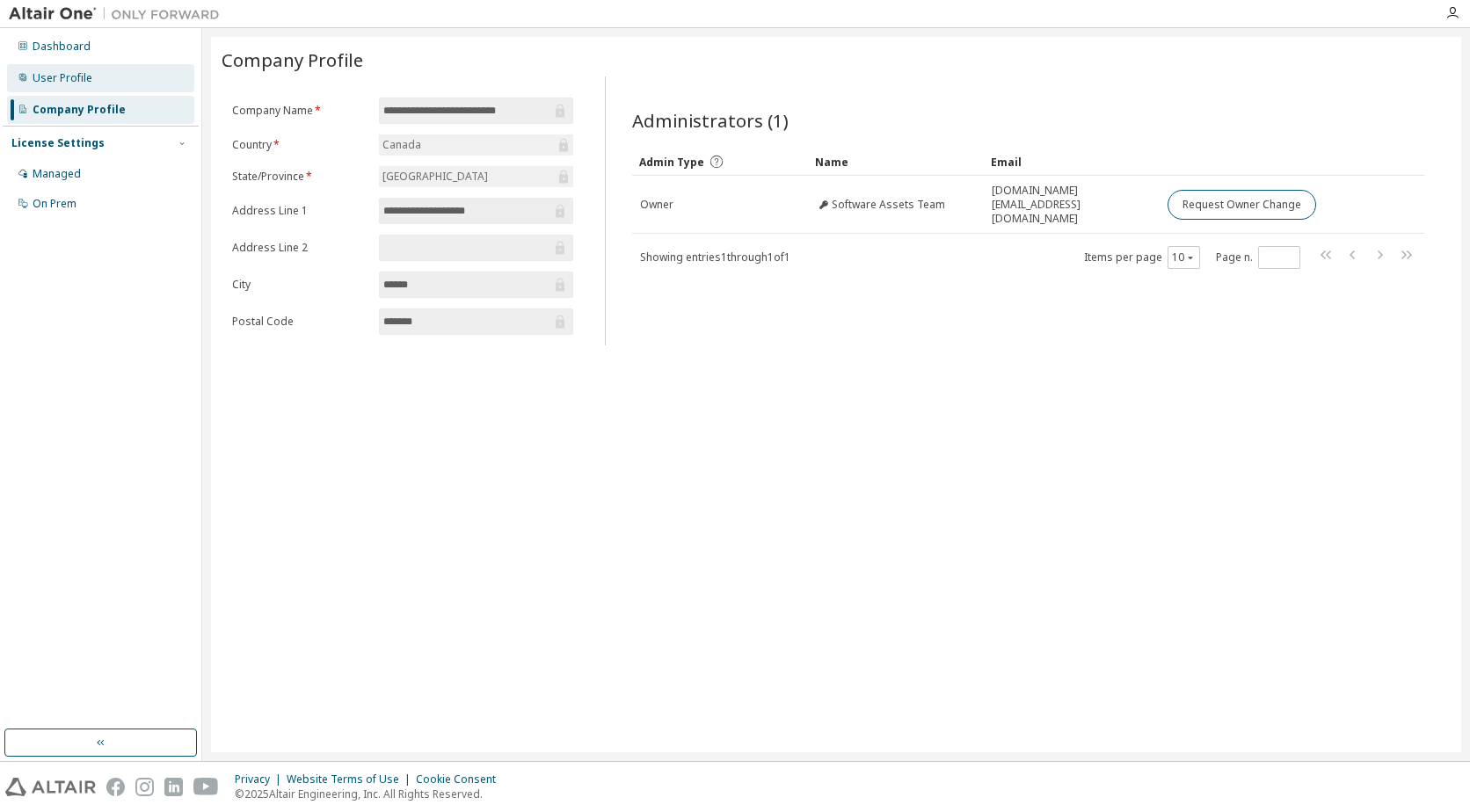
click at [73, 78] on div "User Profile" at bounding box center [62, 78] width 60 height 14
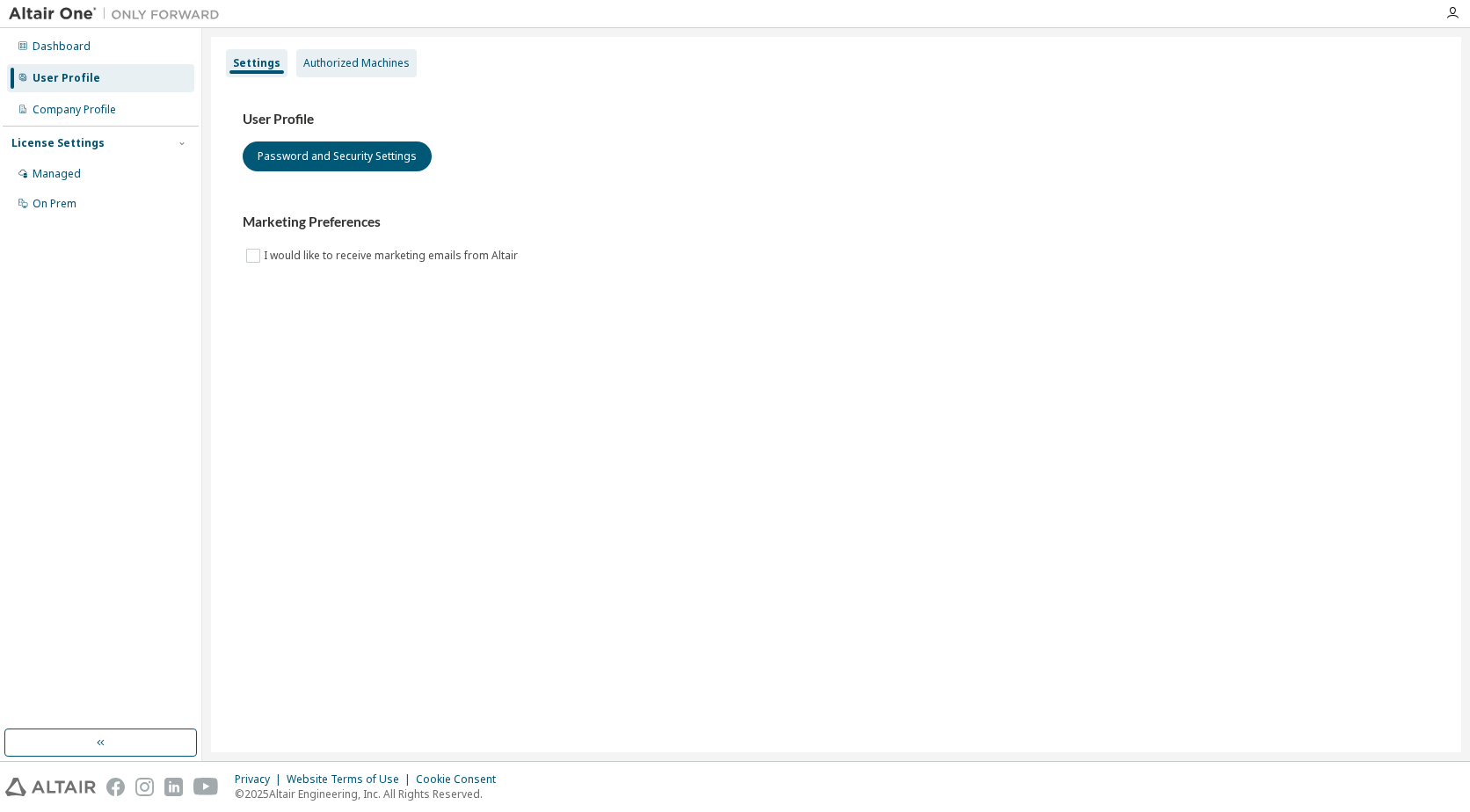
click at [356, 68] on div "Authorized Machines" at bounding box center [357, 63] width 107 height 14
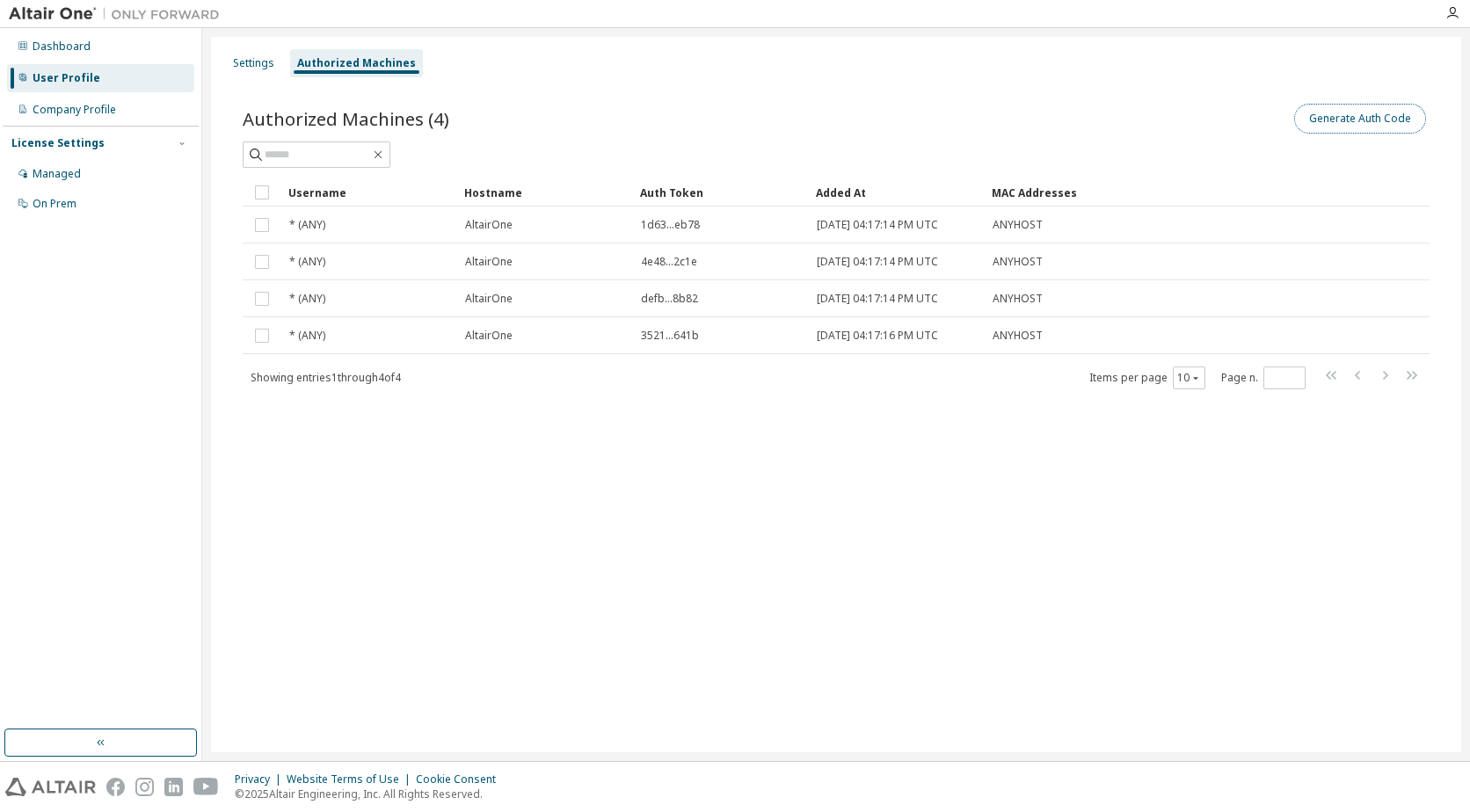
click at [1352, 116] on button "Generate Auth Code" at bounding box center [1360, 119] width 132 height 30
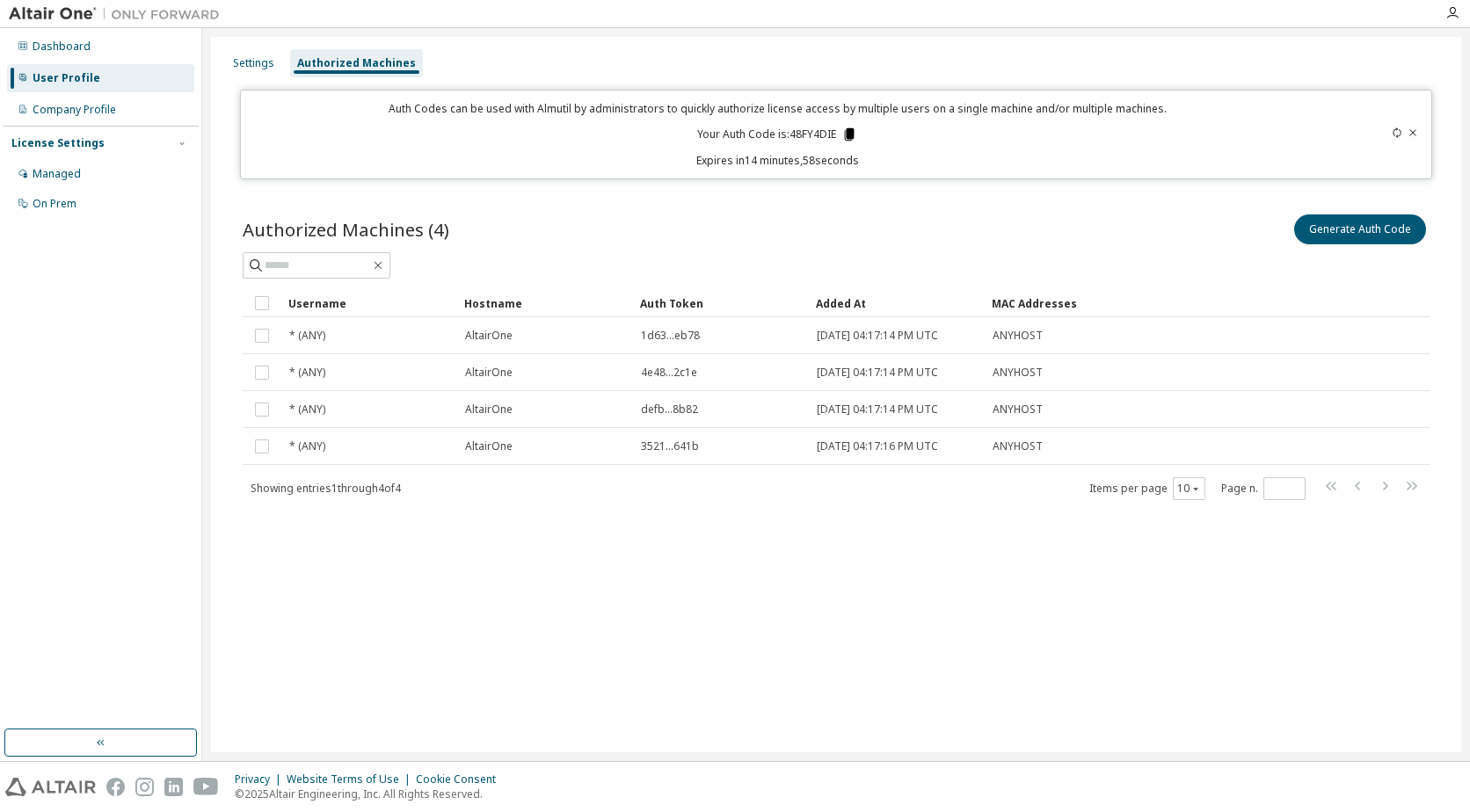
click at [854, 133] on icon at bounding box center [850, 134] width 10 height 12
click at [852, 133] on icon at bounding box center [850, 134] width 10 height 12
